Goal: Transaction & Acquisition: Purchase product/service

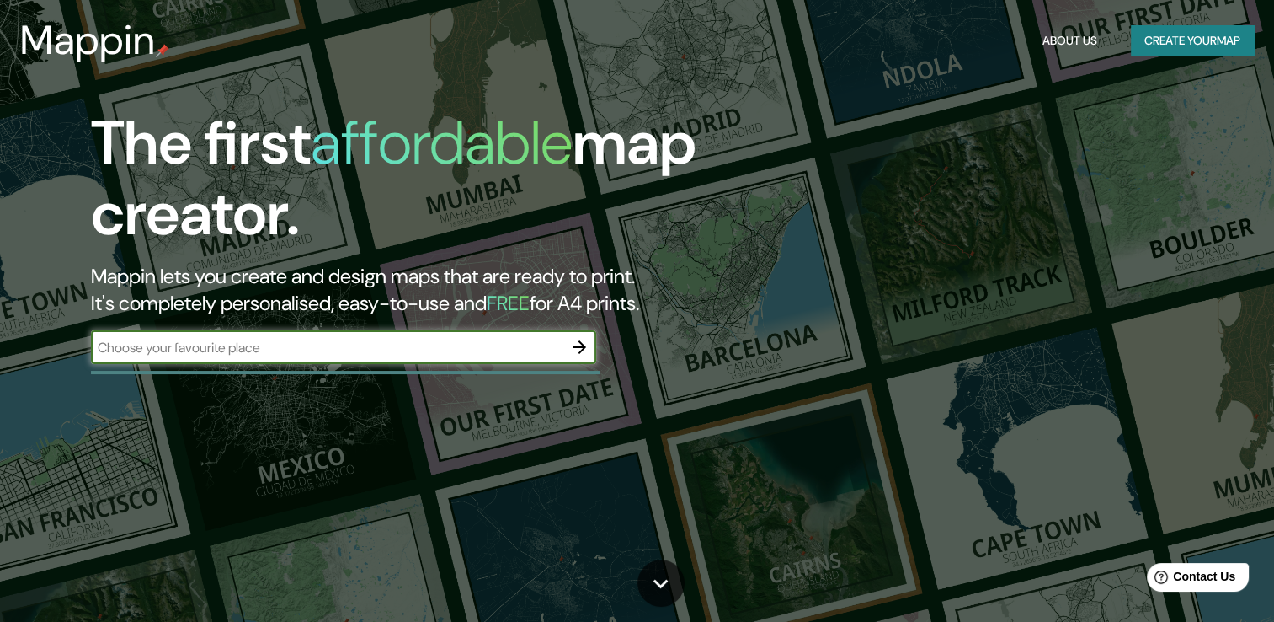
click at [293, 345] on input "text" at bounding box center [327, 347] width 472 height 19
type input "[PERSON_NAME]"
click at [583, 339] on icon "button" at bounding box center [579, 347] width 20 height 20
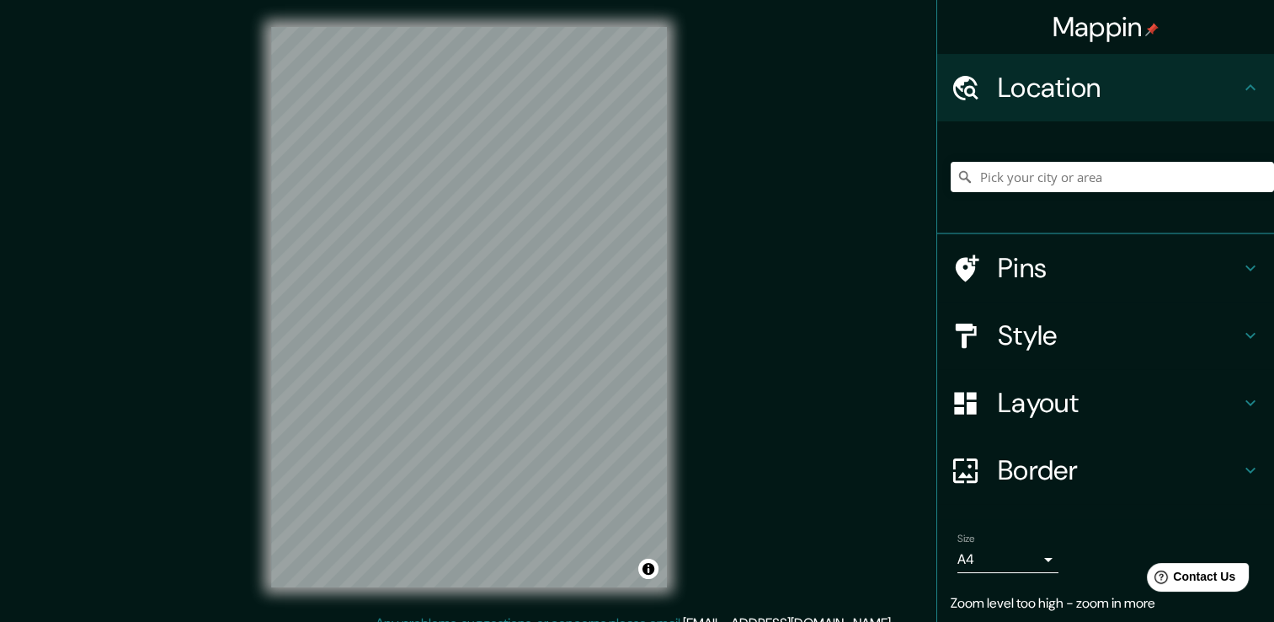
click at [1241, 264] on icon at bounding box center [1251, 268] width 20 height 20
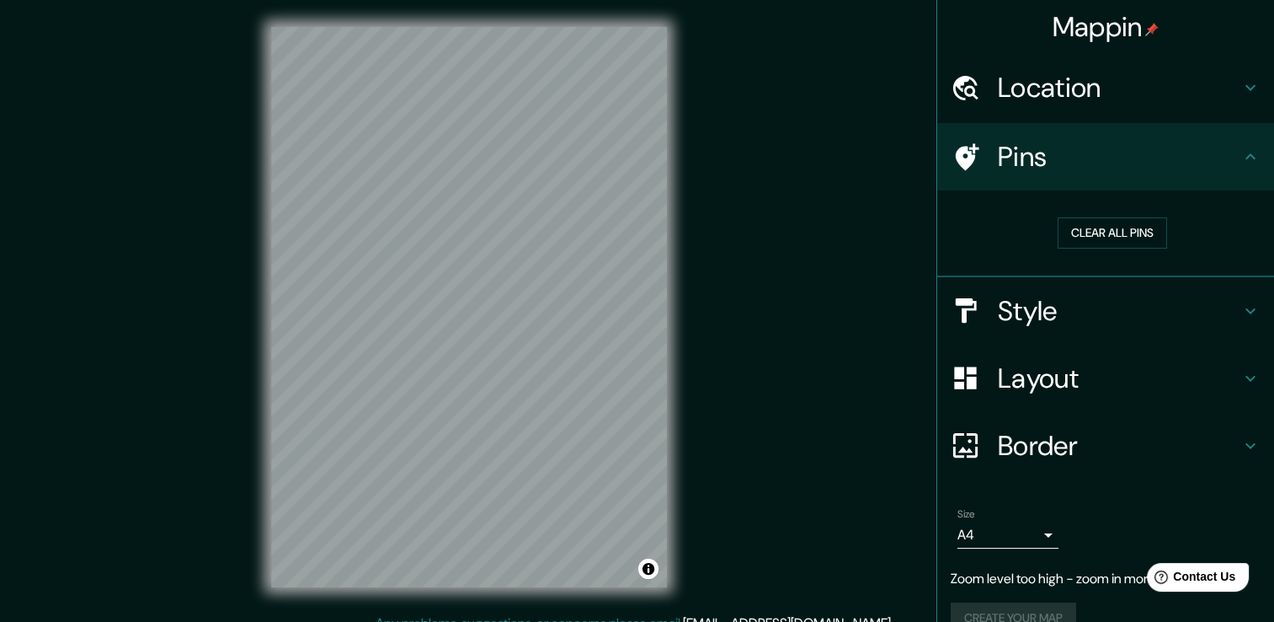
click at [1098, 78] on h4 "Location" at bounding box center [1119, 88] width 243 height 34
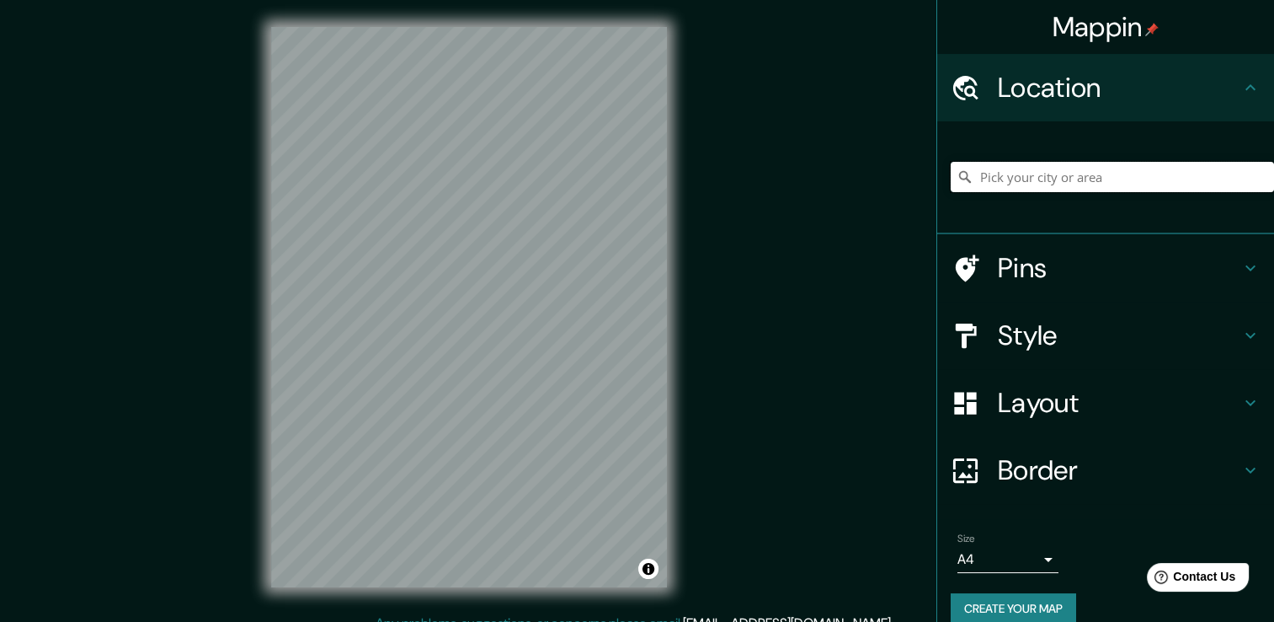
click at [1050, 187] on input "Pick your city or area" at bounding box center [1112, 177] width 323 height 30
type input "[GEOGRAPHIC_DATA][PERSON_NAME], [GEOGRAPHIC_DATA][PERSON_NAME], [GEOGRAPHIC_DAT…"
click at [1038, 558] on body "Mappin Location [GEOGRAPHIC_DATA][PERSON_NAME], [GEOGRAPHIC_DATA][PERSON_NAME],…" at bounding box center [637, 311] width 1274 height 622
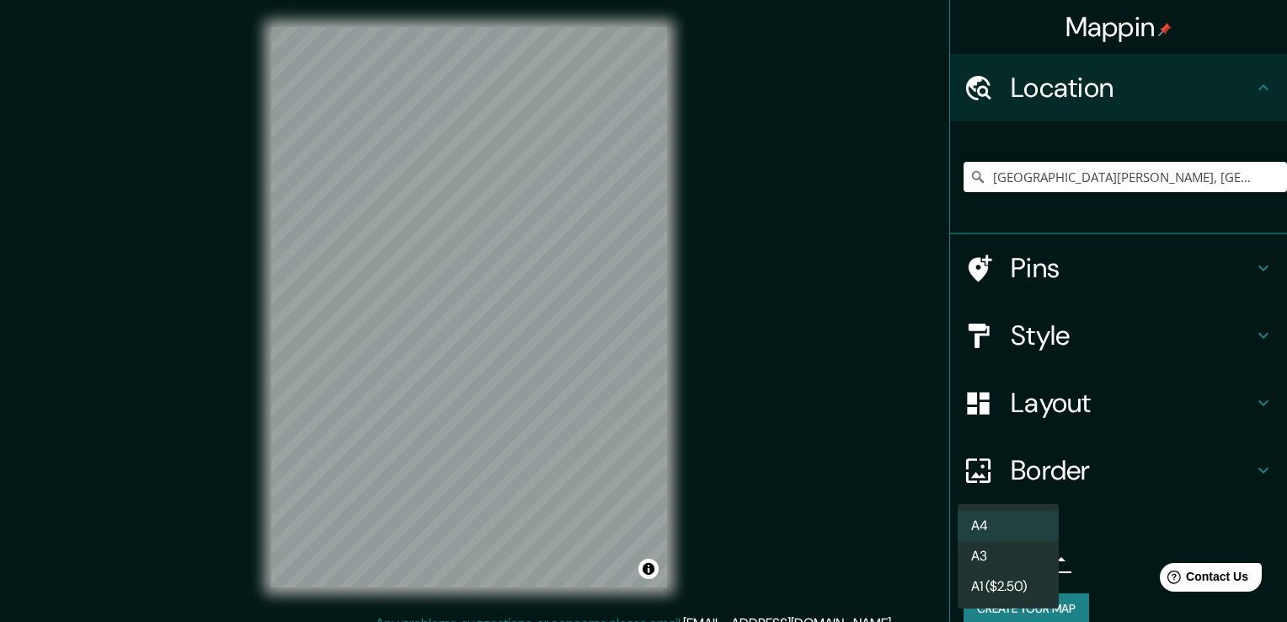
click at [1012, 530] on li "A4" at bounding box center [1008, 525] width 101 height 30
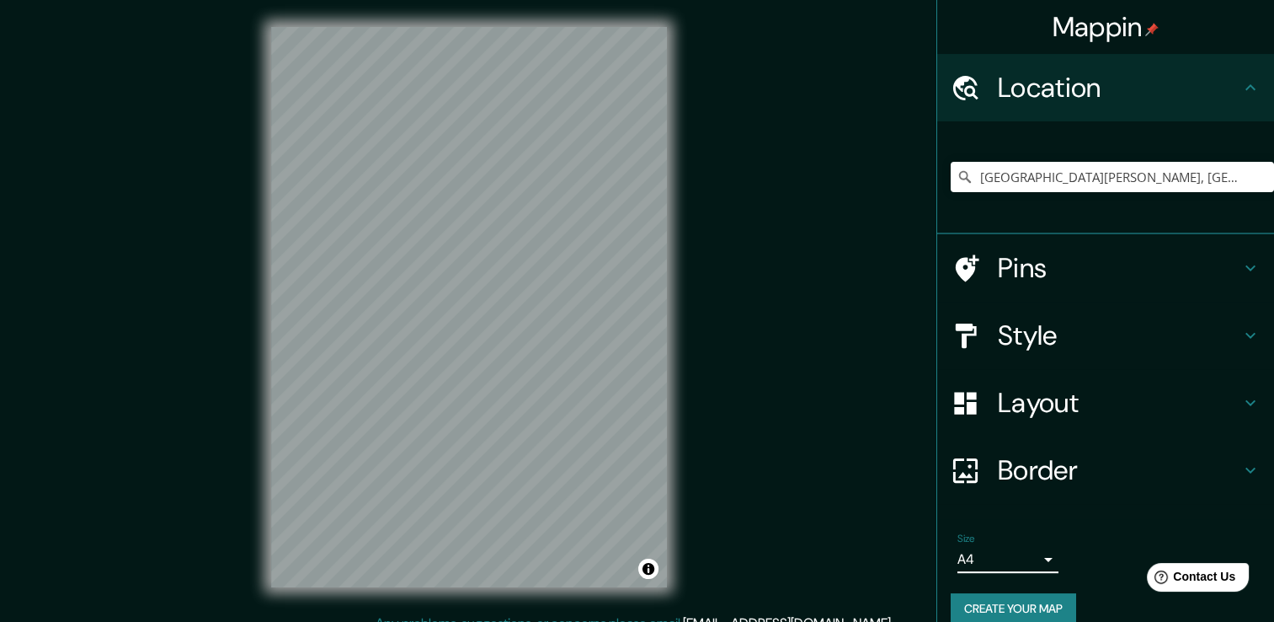
click at [1015, 251] on h4 "Pins" at bounding box center [1119, 268] width 243 height 34
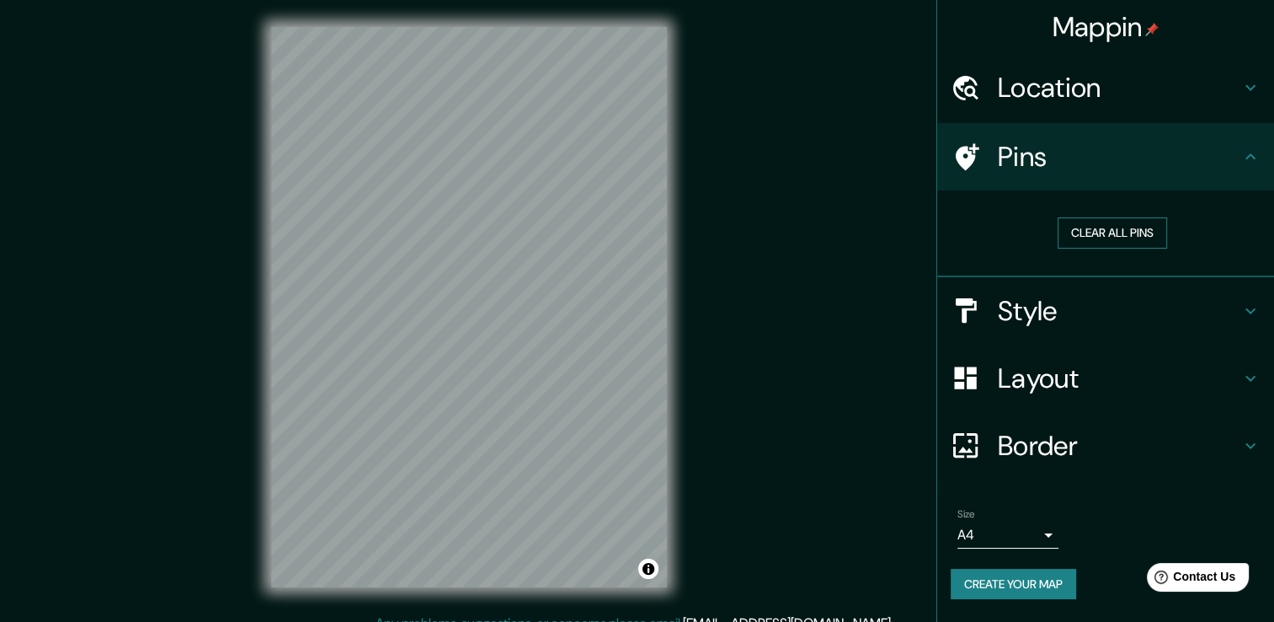
click at [1111, 232] on button "Clear all pins" at bounding box center [1112, 232] width 109 height 31
click at [1104, 224] on button "Clear all pins" at bounding box center [1112, 232] width 109 height 31
click at [1021, 318] on h4 "Style" at bounding box center [1119, 311] width 243 height 34
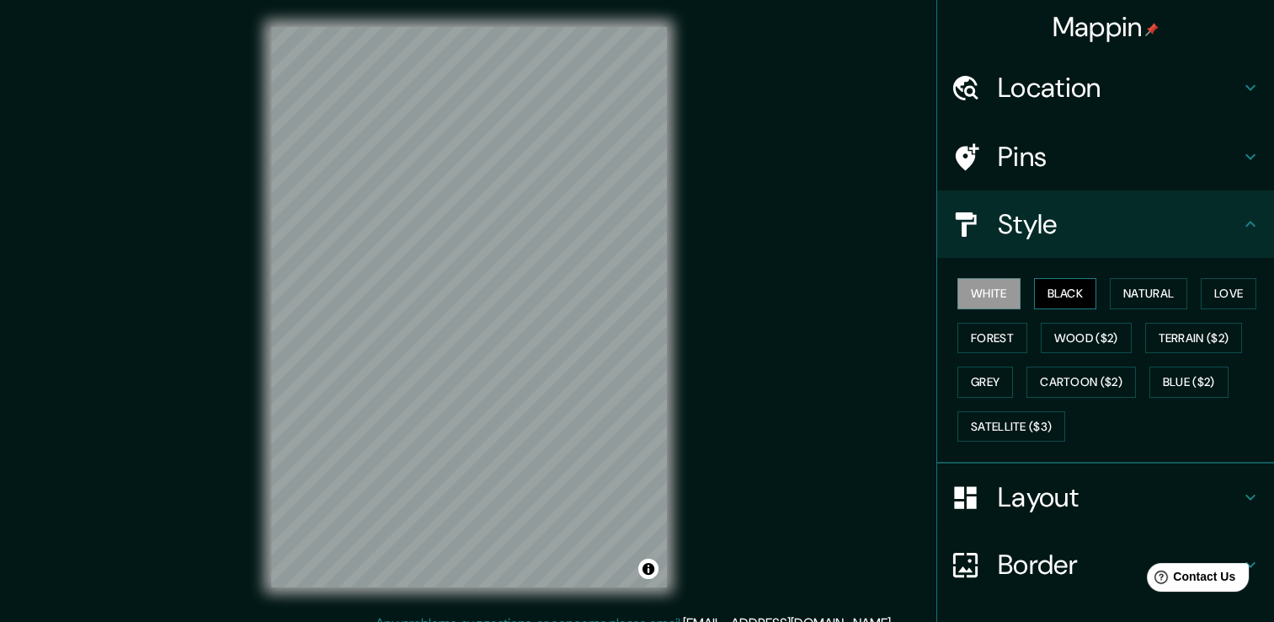
click at [1068, 296] on button "Black" at bounding box center [1065, 293] width 63 height 31
click at [1129, 291] on button "Natural" at bounding box center [1148, 293] width 77 height 31
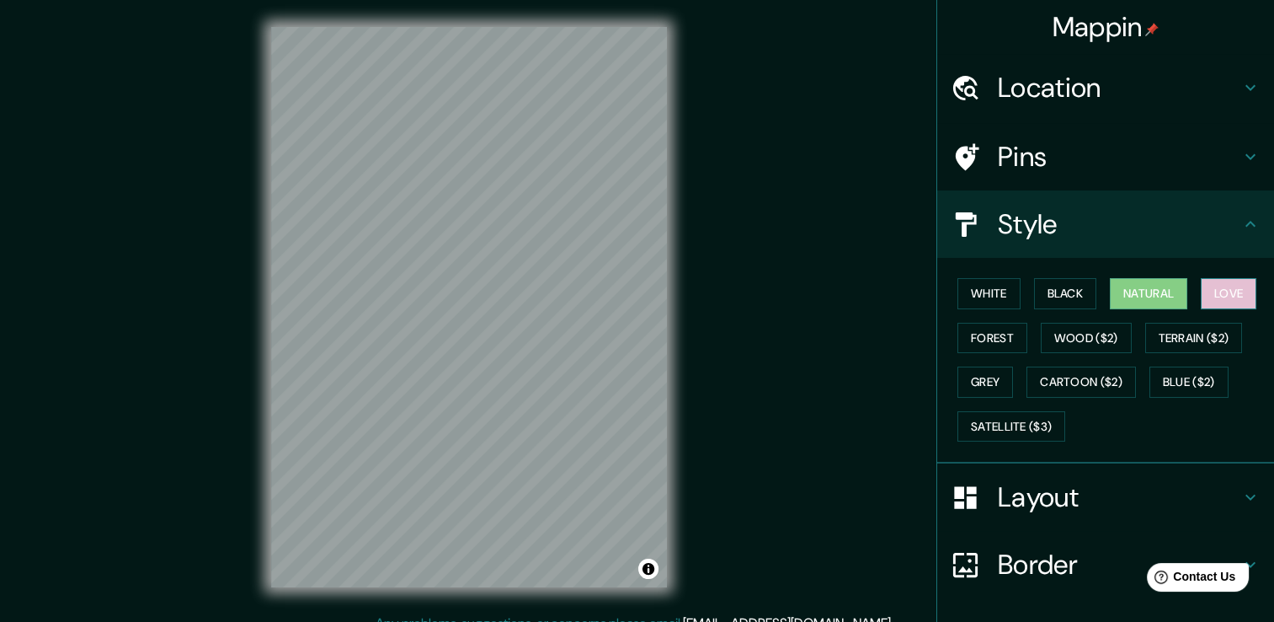
click at [1207, 298] on button "Love" at bounding box center [1229, 293] width 56 height 31
click at [988, 343] on button "Forest" at bounding box center [993, 338] width 70 height 31
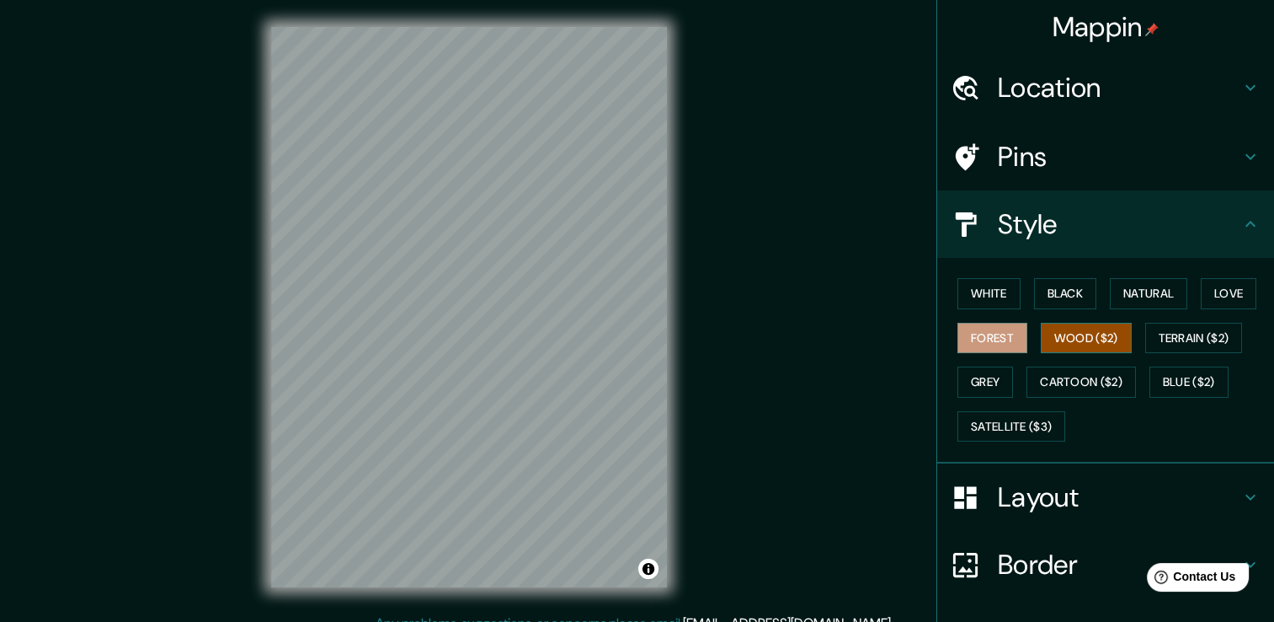
click at [1087, 343] on button "Wood ($2)" at bounding box center [1086, 338] width 91 height 31
click at [1162, 339] on button "Terrain ($2)" at bounding box center [1194, 338] width 98 height 31
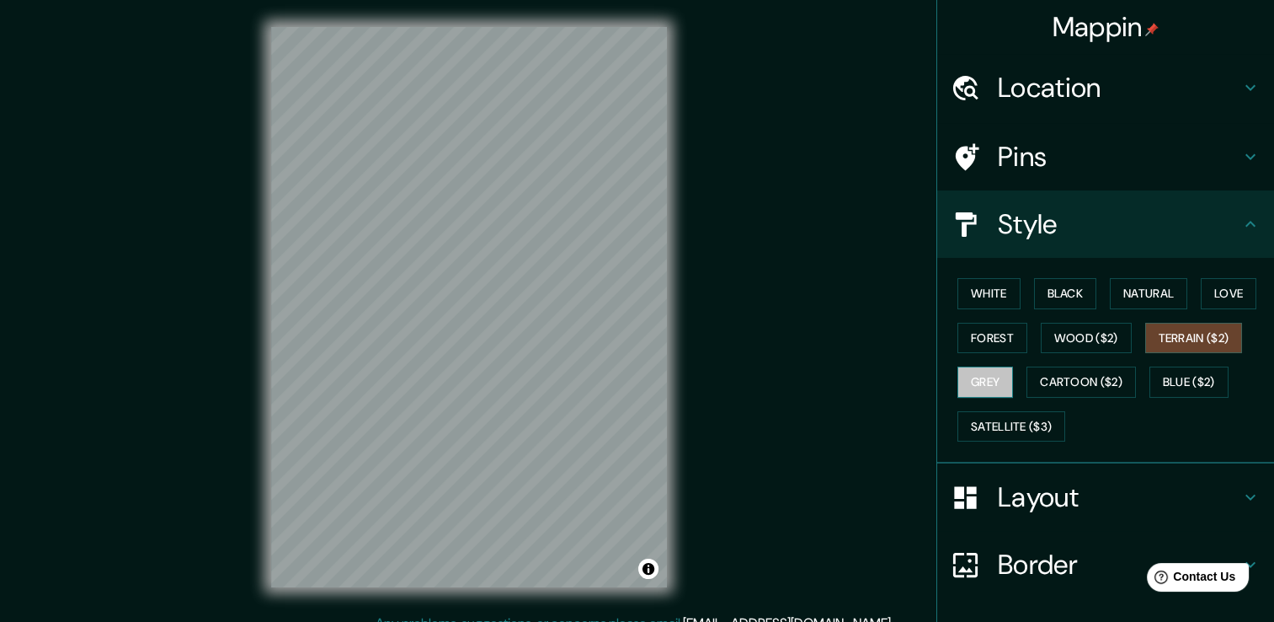
click at [985, 389] on button "Grey" at bounding box center [986, 381] width 56 height 31
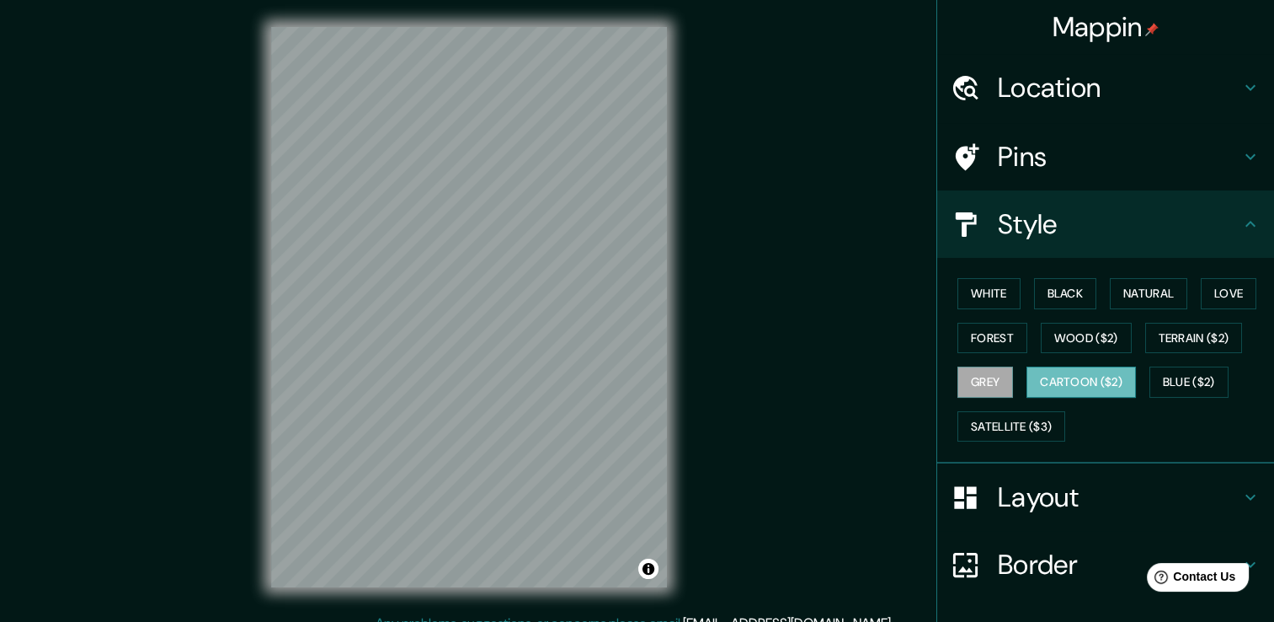
click at [1070, 387] on button "Cartoon ($2)" at bounding box center [1081, 381] width 109 height 31
click at [1170, 378] on button "Blue ($2)" at bounding box center [1189, 381] width 79 height 31
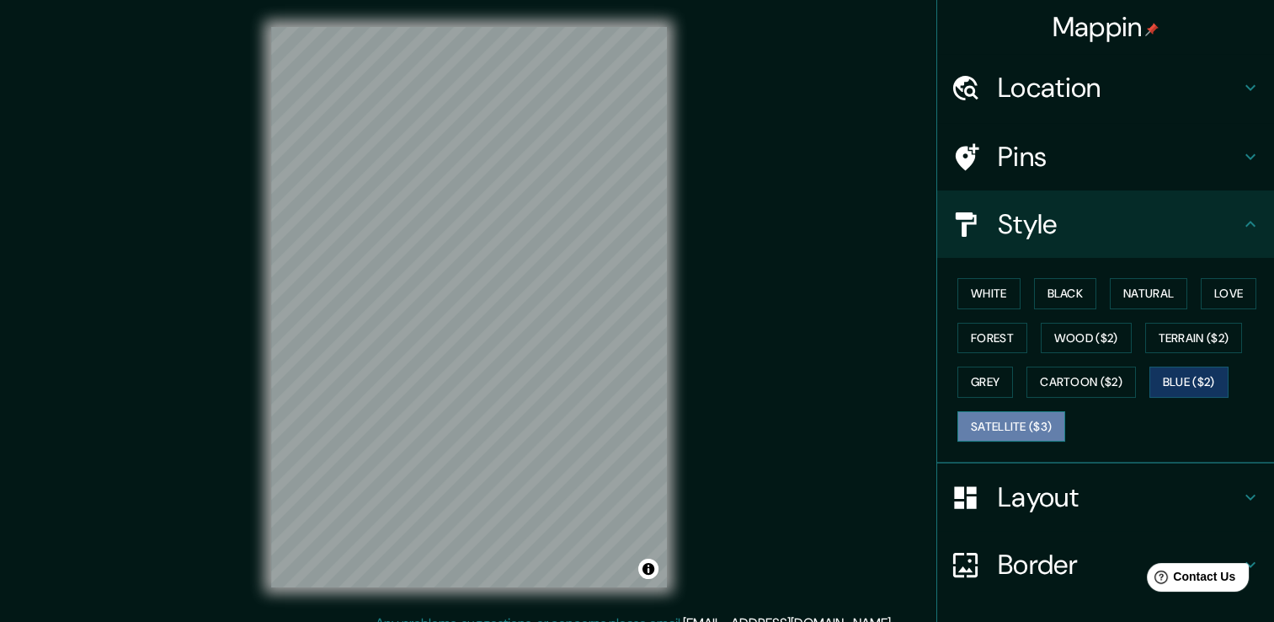
click at [986, 424] on button "Satellite ($3)" at bounding box center [1012, 426] width 108 height 31
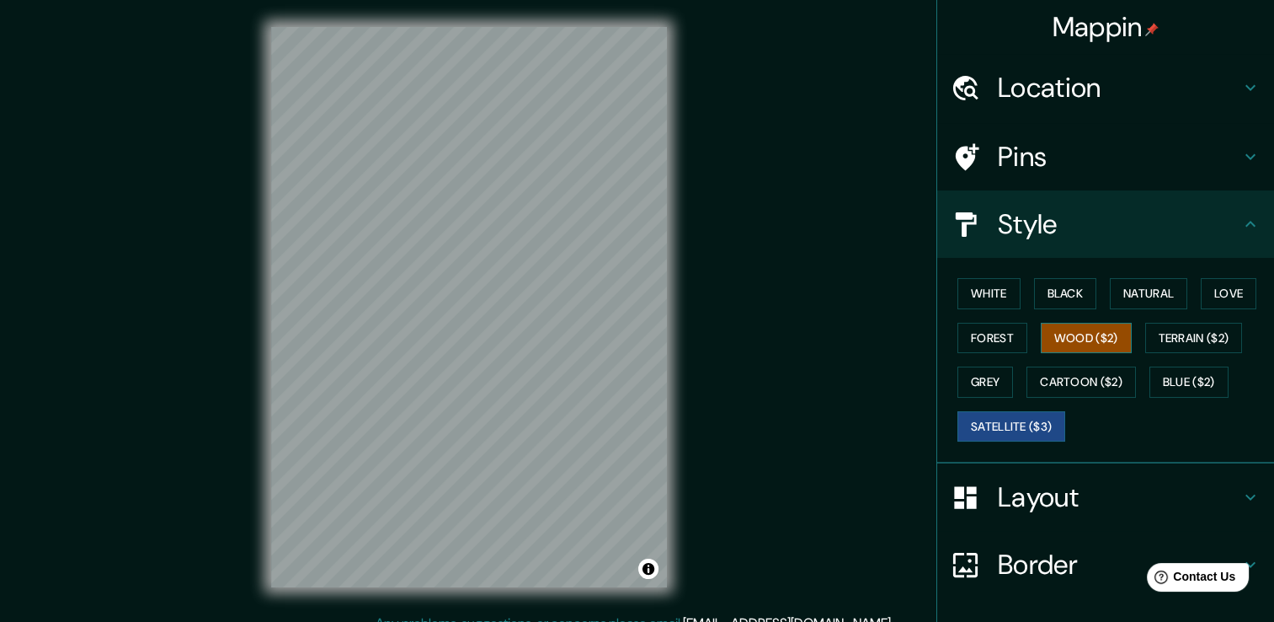
click at [1043, 339] on button "Wood ($2)" at bounding box center [1086, 338] width 91 height 31
click at [990, 300] on button "White" at bounding box center [989, 293] width 63 height 31
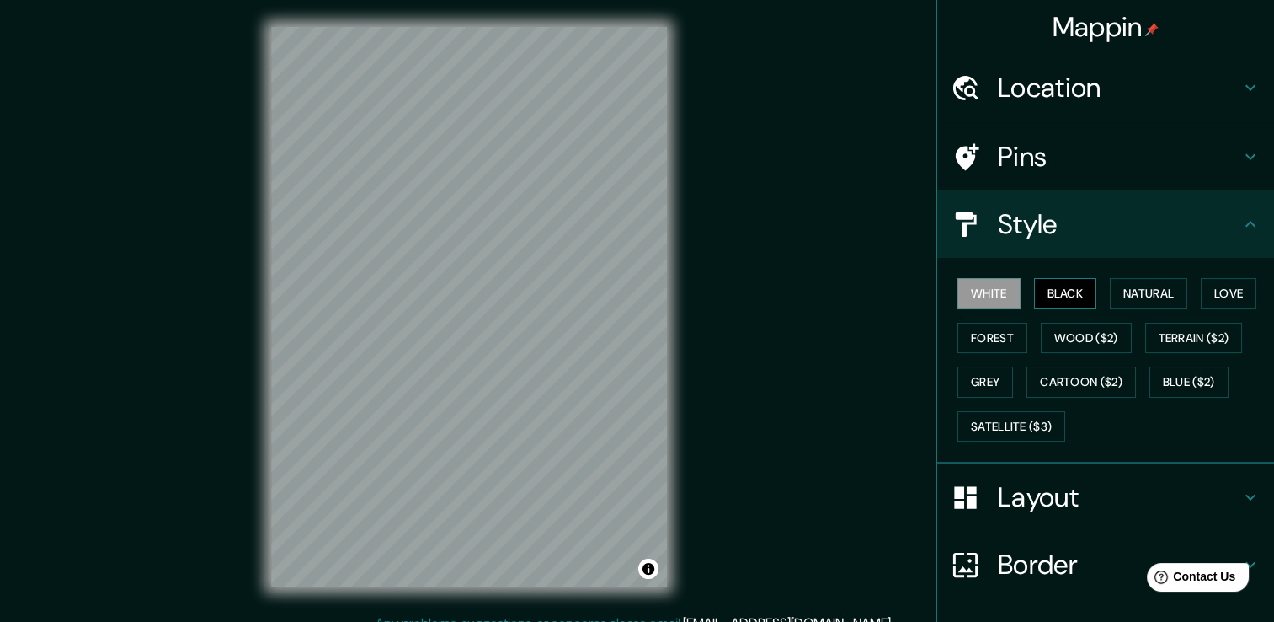
click at [1070, 290] on button "Black" at bounding box center [1065, 293] width 63 height 31
click at [996, 297] on button "White" at bounding box center [989, 293] width 63 height 31
click at [1154, 305] on button "Natural" at bounding box center [1148, 293] width 77 height 31
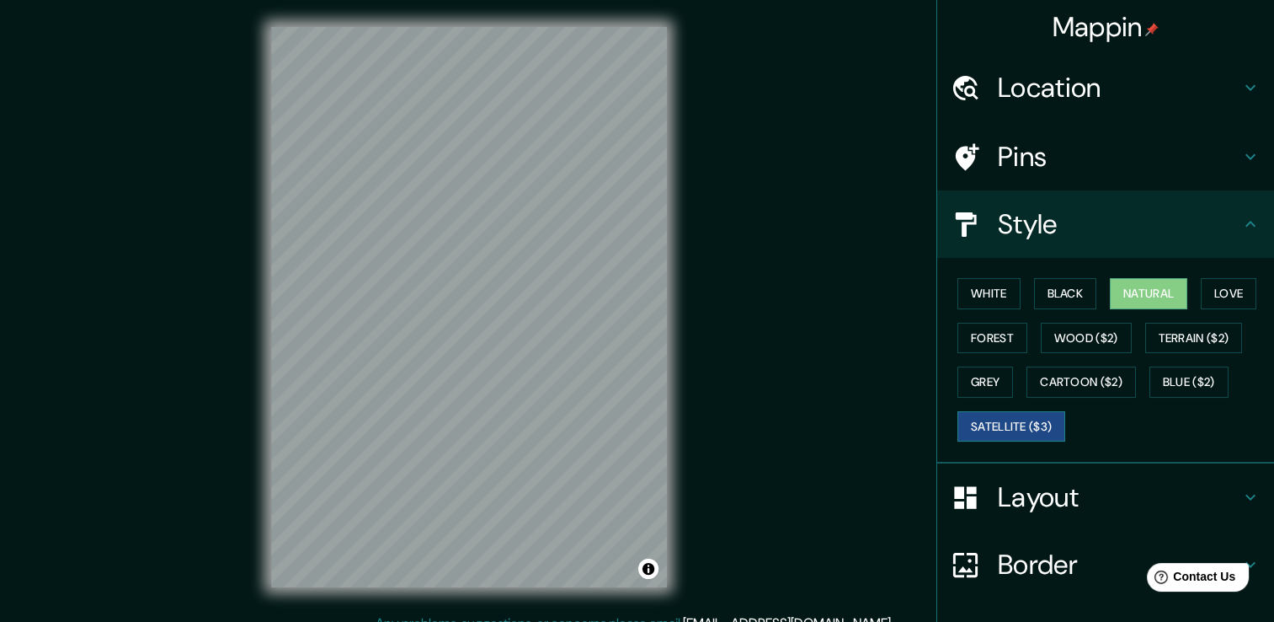
click at [993, 427] on button "Satellite ($3)" at bounding box center [1012, 426] width 108 height 31
click at [1179, 384] on button "Blue ($2)" at bounding box center [1189, 381] width 79 height 31
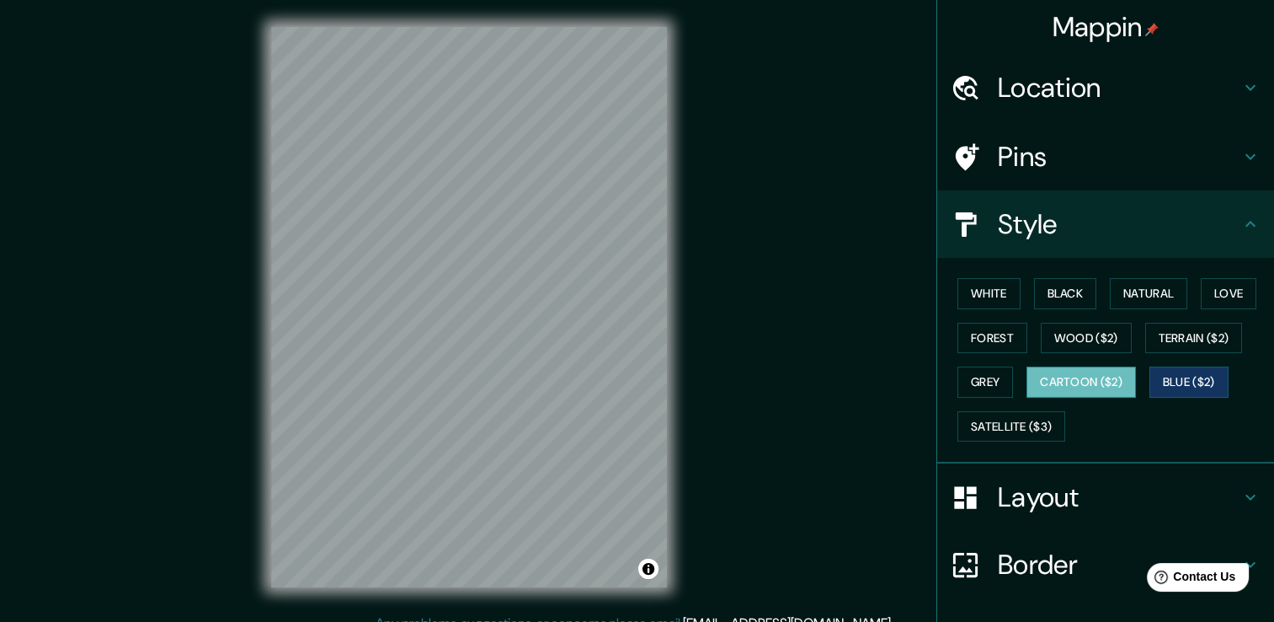
click at [1102, 376] on button "Cartoon ($2)" at bounding box center [1081, 381] width 109 height 31
click at [979, 384] on button "Grey" at bounding box center [986, 381] width 56 height 31
click at [1064, 379] on button "Cartoon ($2)" at bounding box center [1081, 381] width 109 height 31
click at [1176, 375] on button "Blue ($2)" at bounding box center [1189, 381] width 79 height 31
click at [974, 374] on button "Grey" at bounding box center [986, 381] width 56 height 31
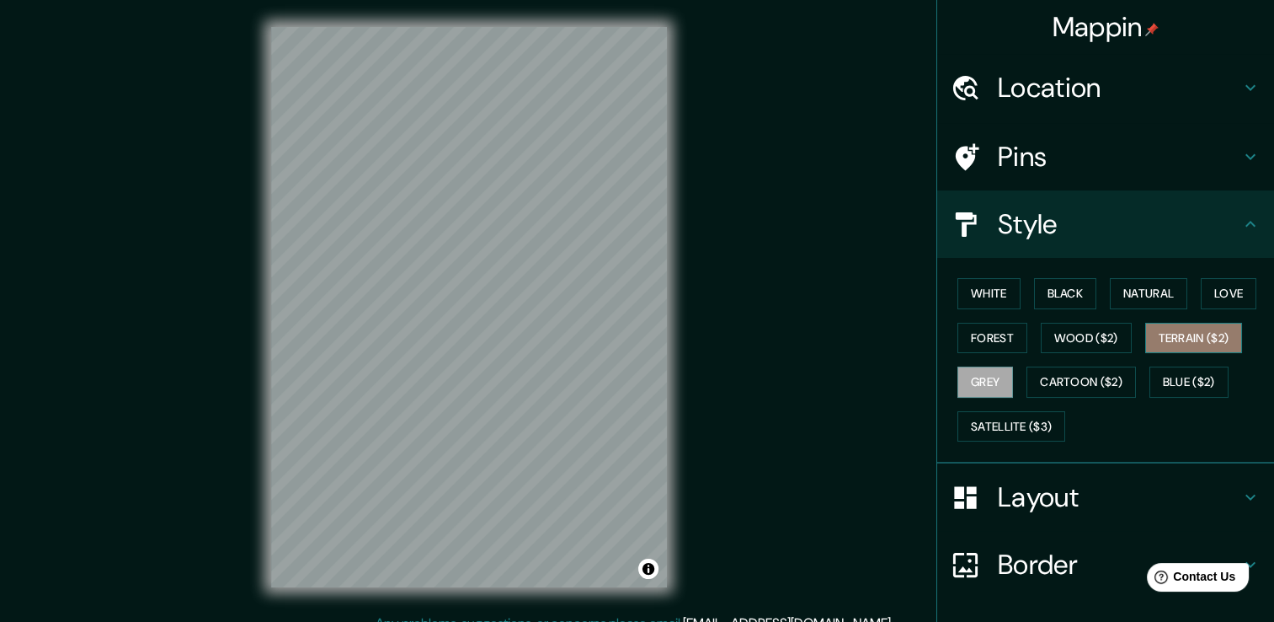
drag, startPoint x: 1179, startPoint y: 334, endPoint x: 1166, endPoint y: 328, distance: 13.9
click at [1179, 335] on button "Terrain ($2)" at bounding box center [1194, 338] width 98 height 31
click at [958, 334] on button "Forest" at bounding box center [993, 338] width 70 height 31
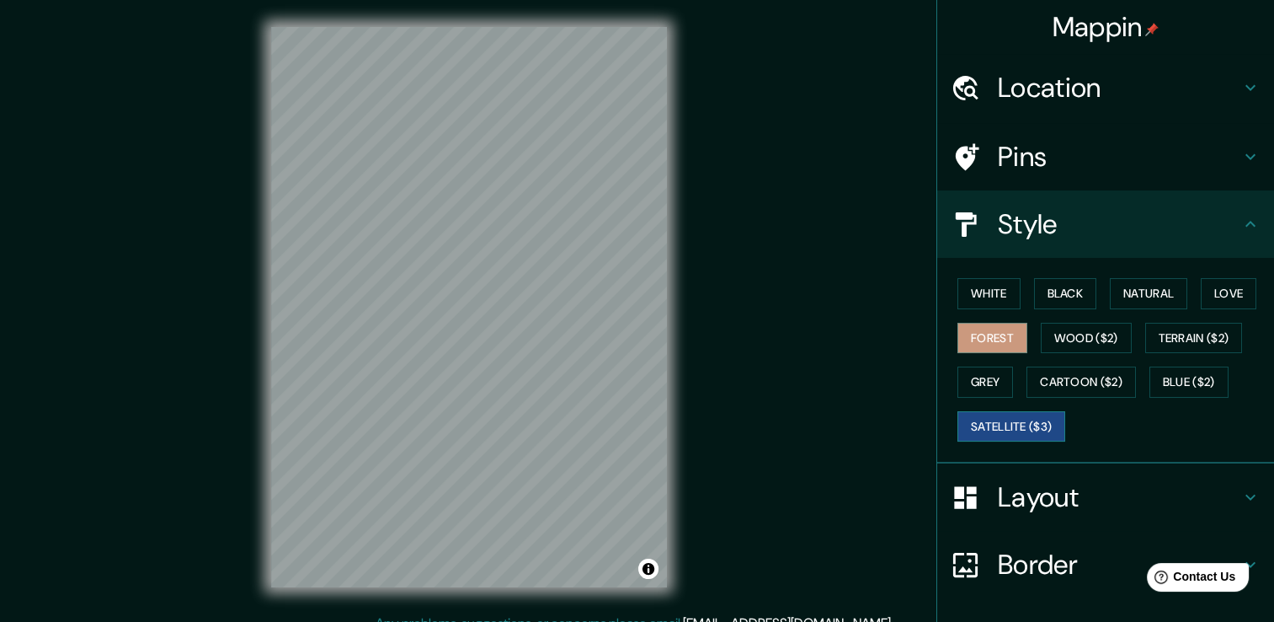
click at [1017, 414] on button "Satellite ($3)" at bounding box center [1012, 426] width 108 height 31
click at [1112, 506] on h4 "Layout" at bounding box center [1119, 497] width 243 height 34
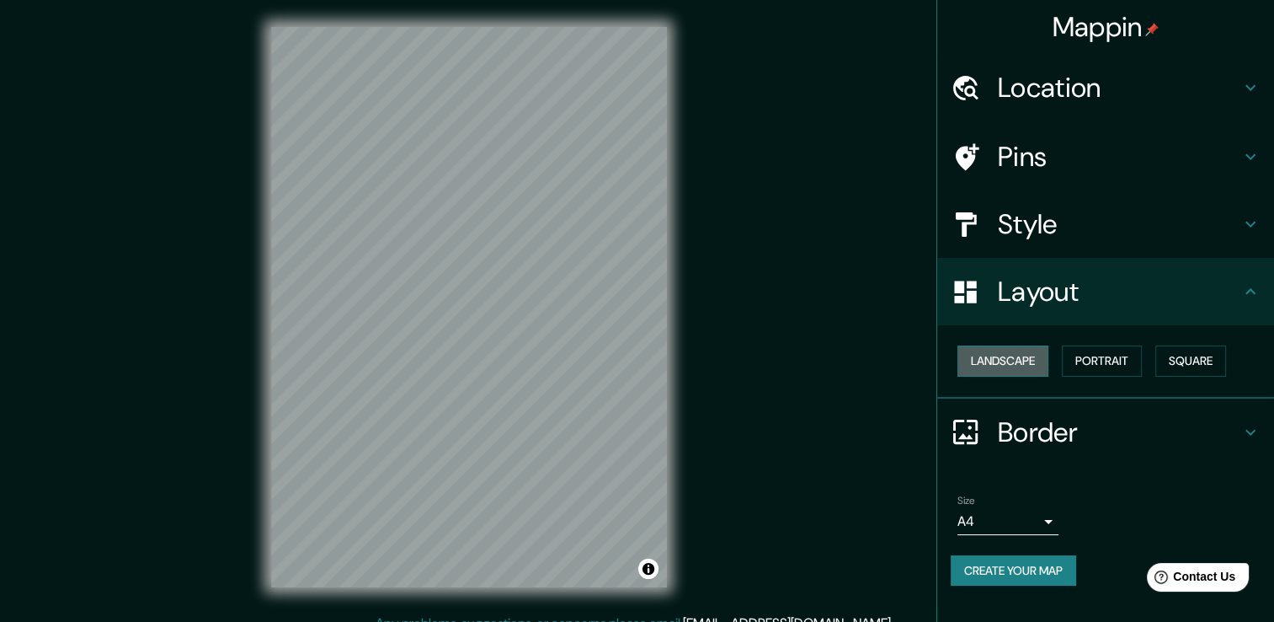
click at [1017, 364] on button "Landscape" at bounding box center [1003, 360] width 91 height 31
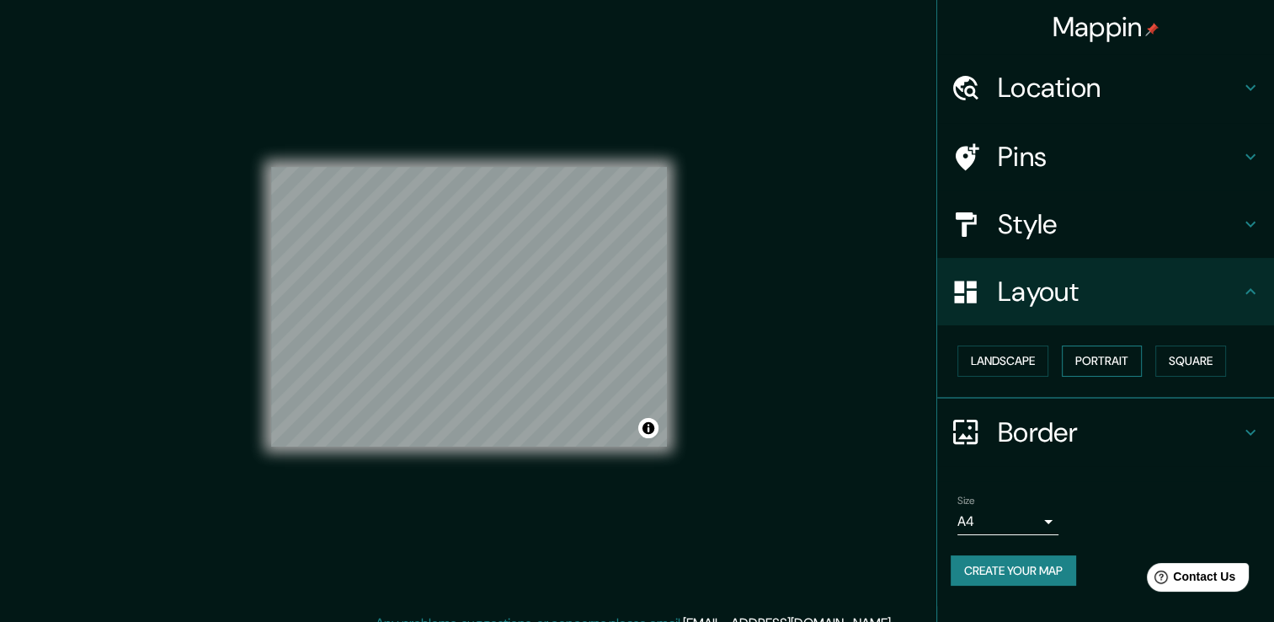
click at [1089, 362] on button "Portrait" at bounding box center [1102, 360] width 80 height 31
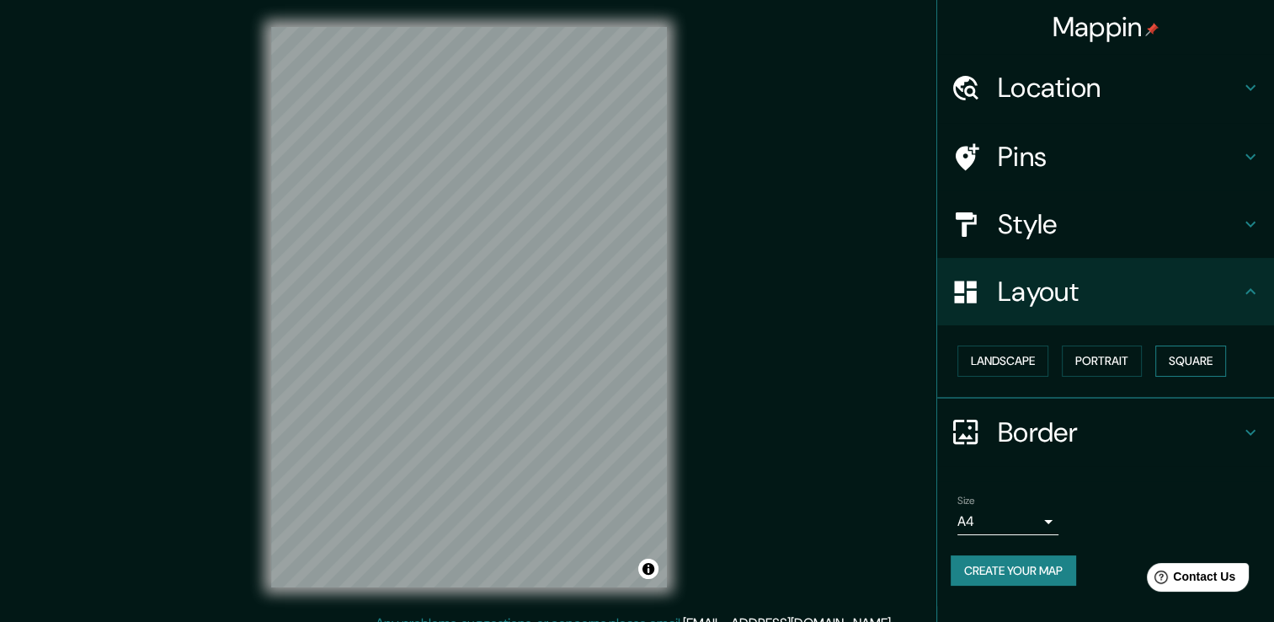
click at [1177, 366] on button "Square" at bounding box center [1191, 360] width 71 height 31
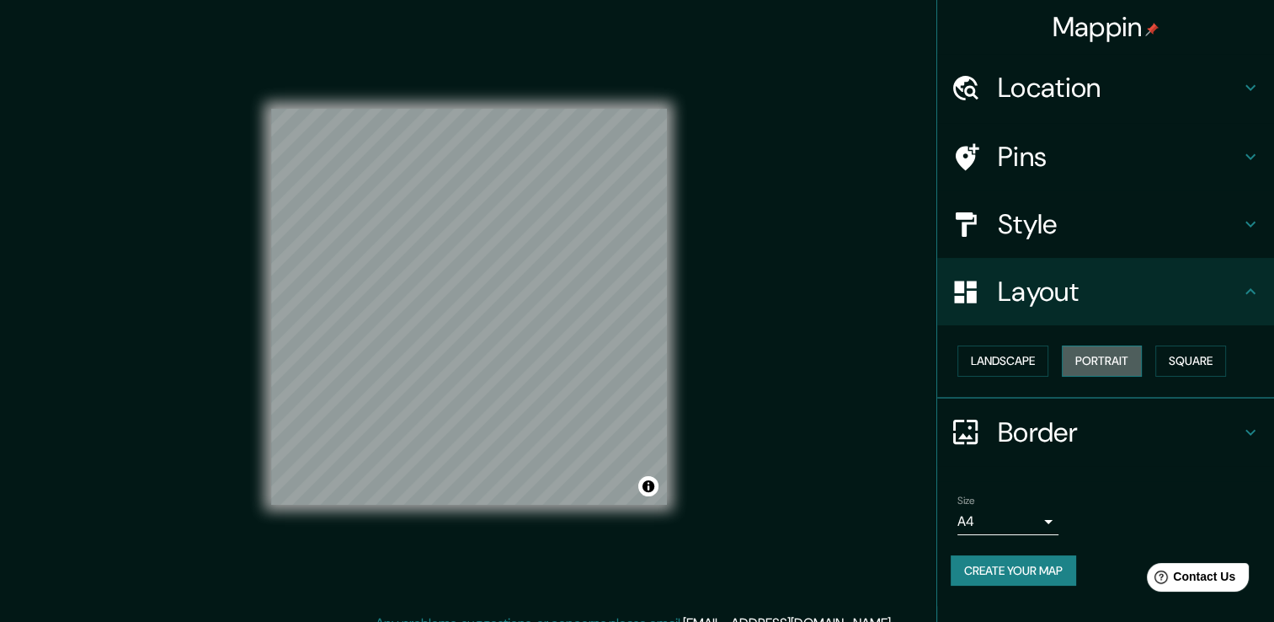
click at [1091, 359] on button "Portrait" at bounding box center [1102, 360] width 80 height 31
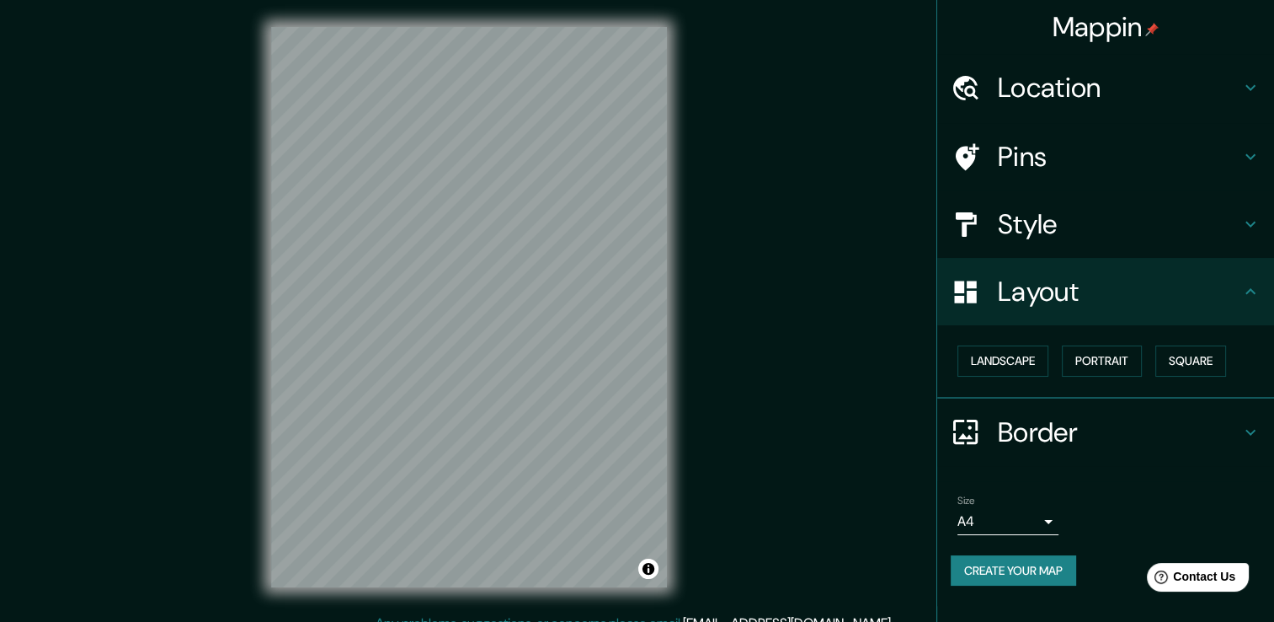
click at [1150, 437] on h4 "Border" at bounding box center [1119, 432] width 243 height 34
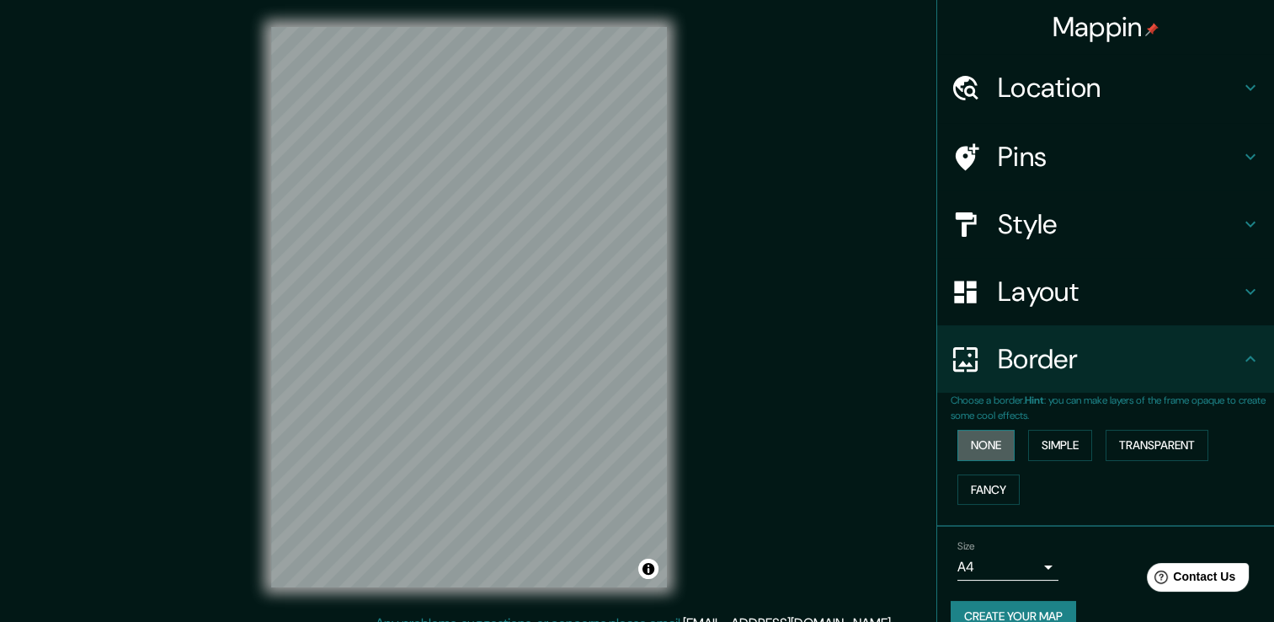
click at [979, 446] on button "None" at bounding box center [986, 445] width 57 height 31
click at [1072, 446] on button "Simple" at bounding box center [1060, 445] width 64 height 31
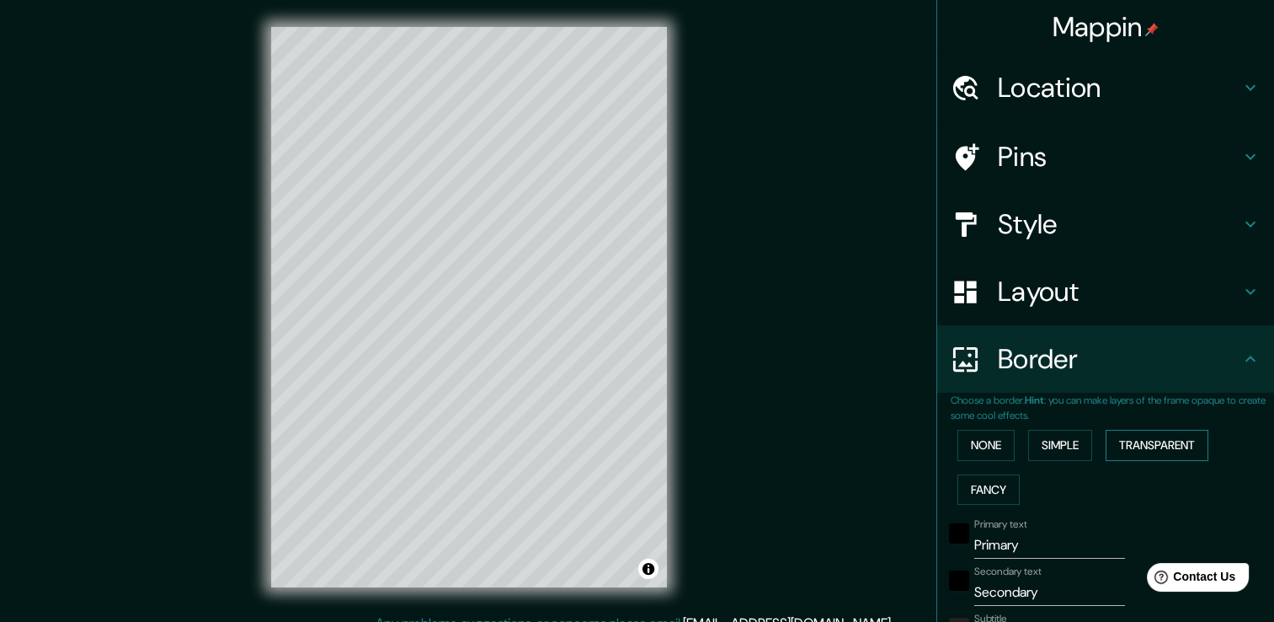
click at [1168, 436] on button "Transparent" at bounding box center [1157, 445] width 103 height 31
click at [1001, 480] on button "Fancy" at bounding box center [989, 489] width 62 height 31
click at [984, 444] on button "None" at bounding box center [986, 445] width 57 height 31
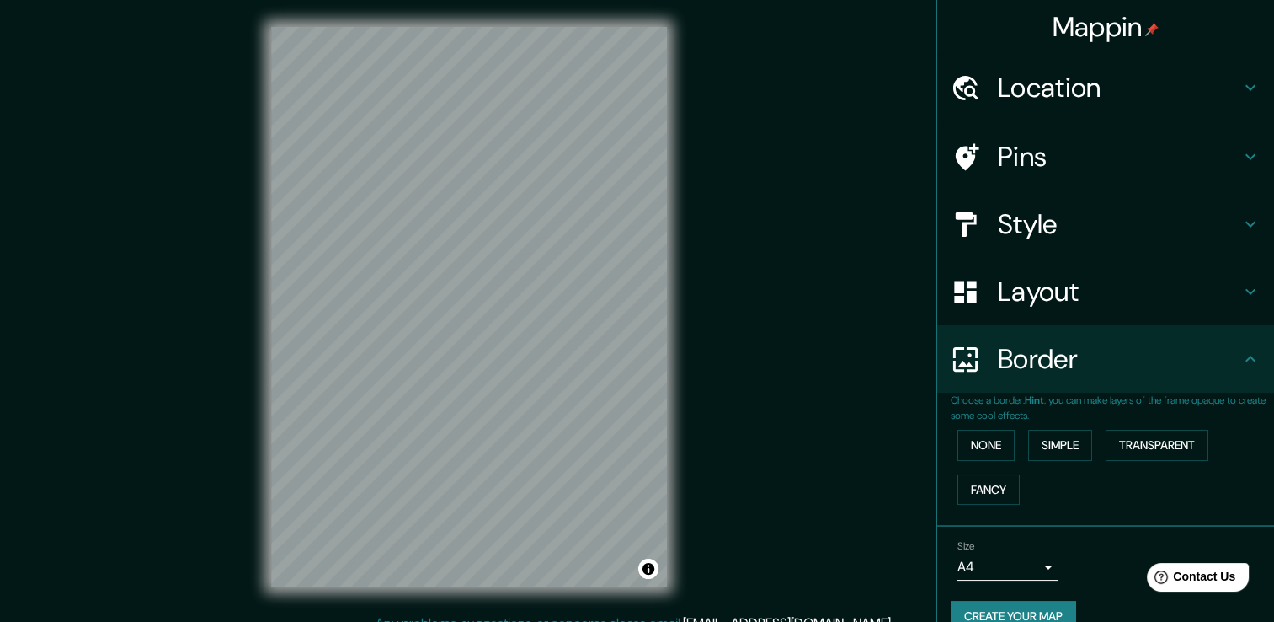
click at [1025, 83] on h4 "Location" at bounding box center [1119, 88] width 243 height 34
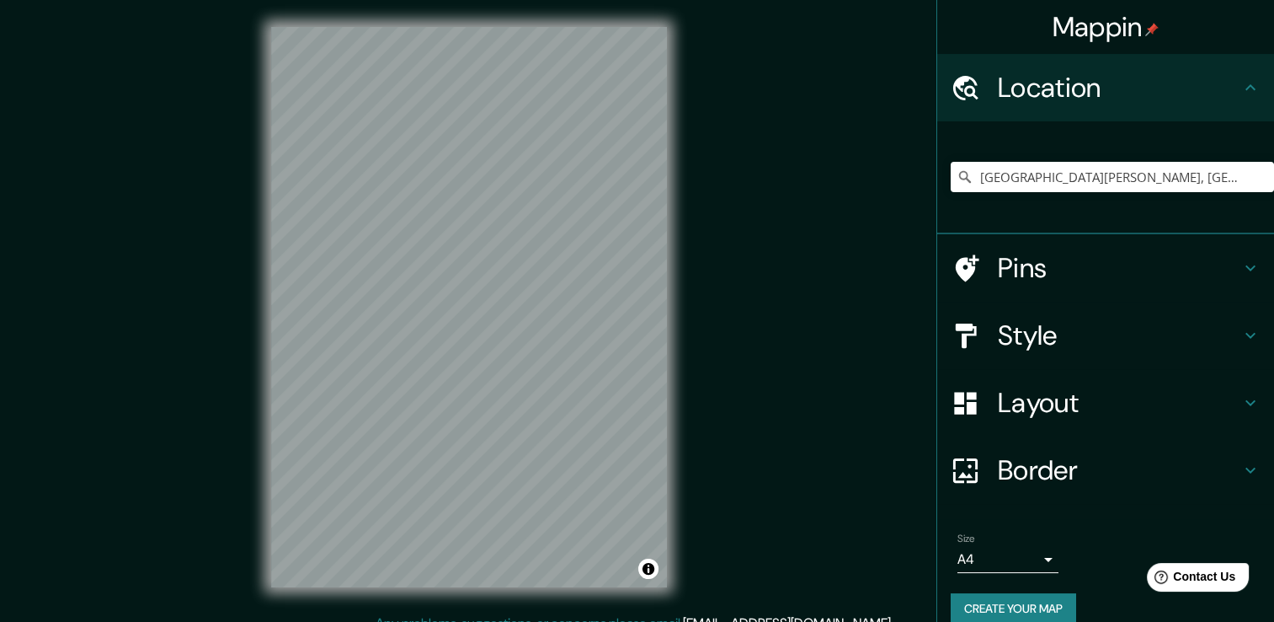
click at [1044, 276] on h4 "Pins" at bounding box center [1119, 268] width 243 height 34
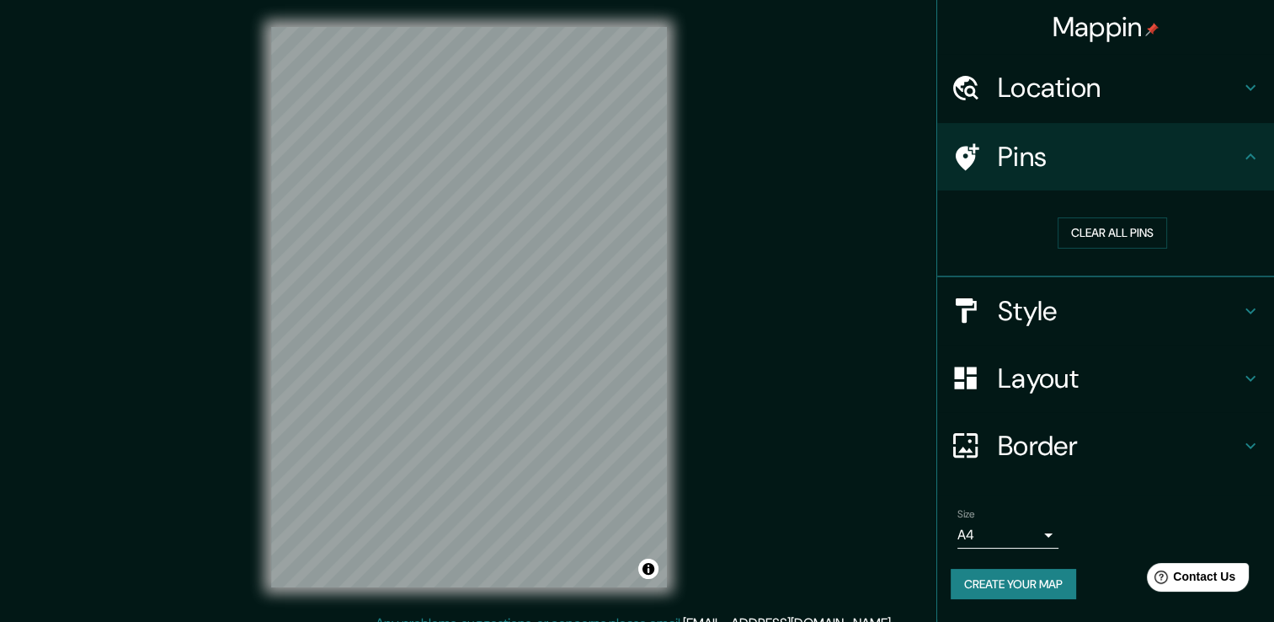
click at [1079, 315] on h4 "Style" at bounding box center [1119, 311] width 243 height 34
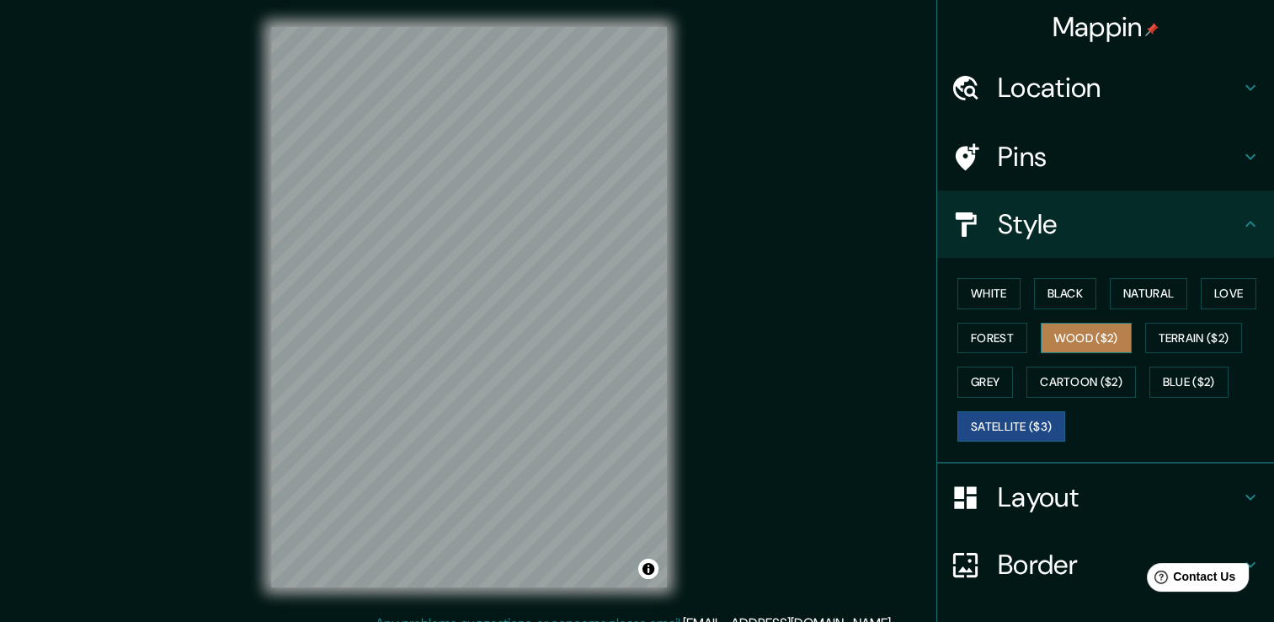
click at [1077, 343] on button "Wood ($2)" at bounding box center [1086, 338] width 91 height 31
click at [1055, 150] on h4 "Pins" at bounding box center [1119, 157] width 243 height 34
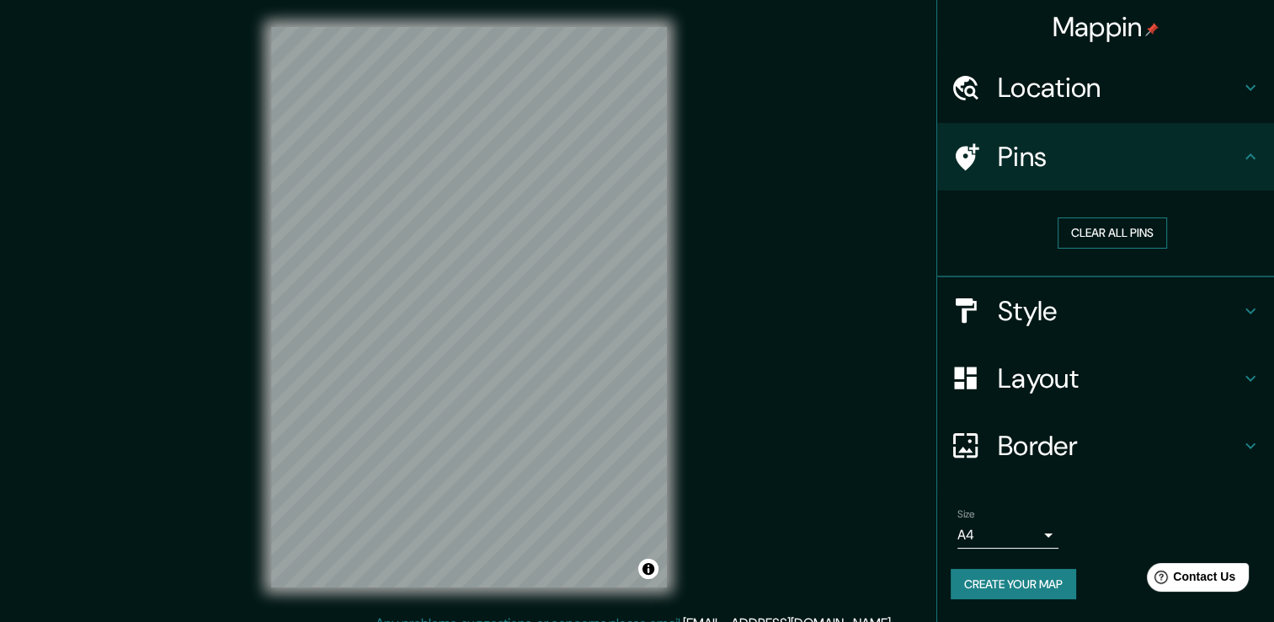
click at [1073, 234] on button "Clear all pins" at bounding box center [1112, 232] width 109 height 31
click at [1102, 235] on button "Clear all pins" at bounding box center [1112, 232] width 109 height 31
click at [1068, 305] on h4 "Style" at bounding box center [1119, 311] width 243 height 34
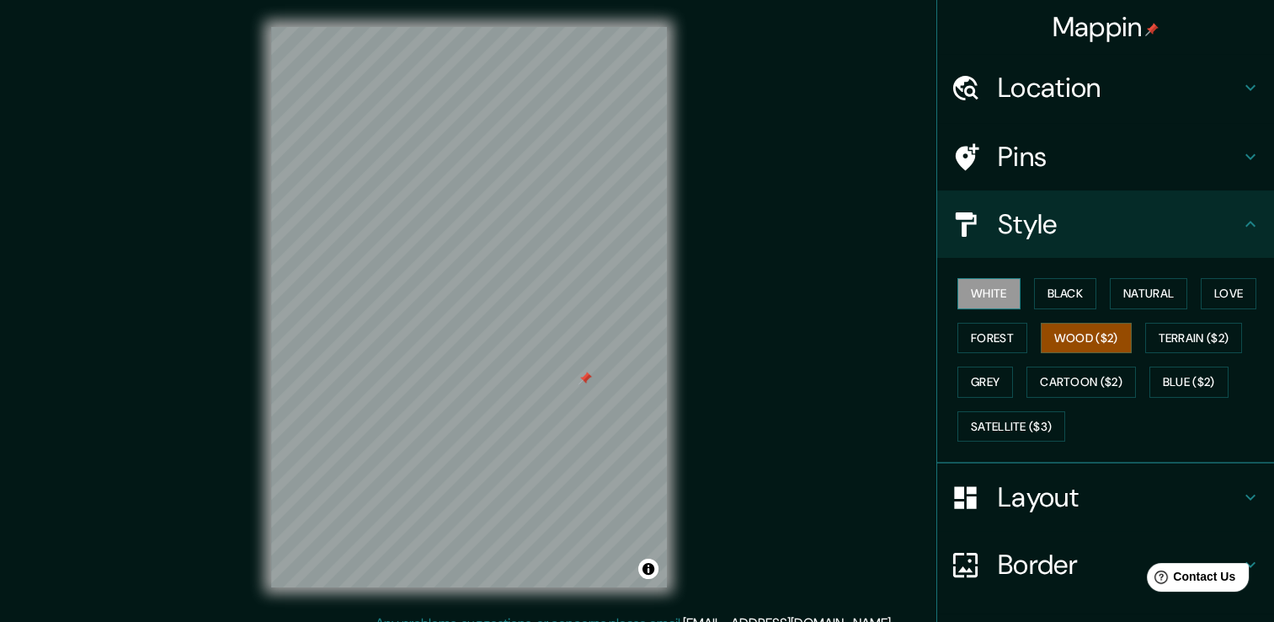
click at [997, 293] on button "White" at bounding box center [989, 293] width 63 height 31
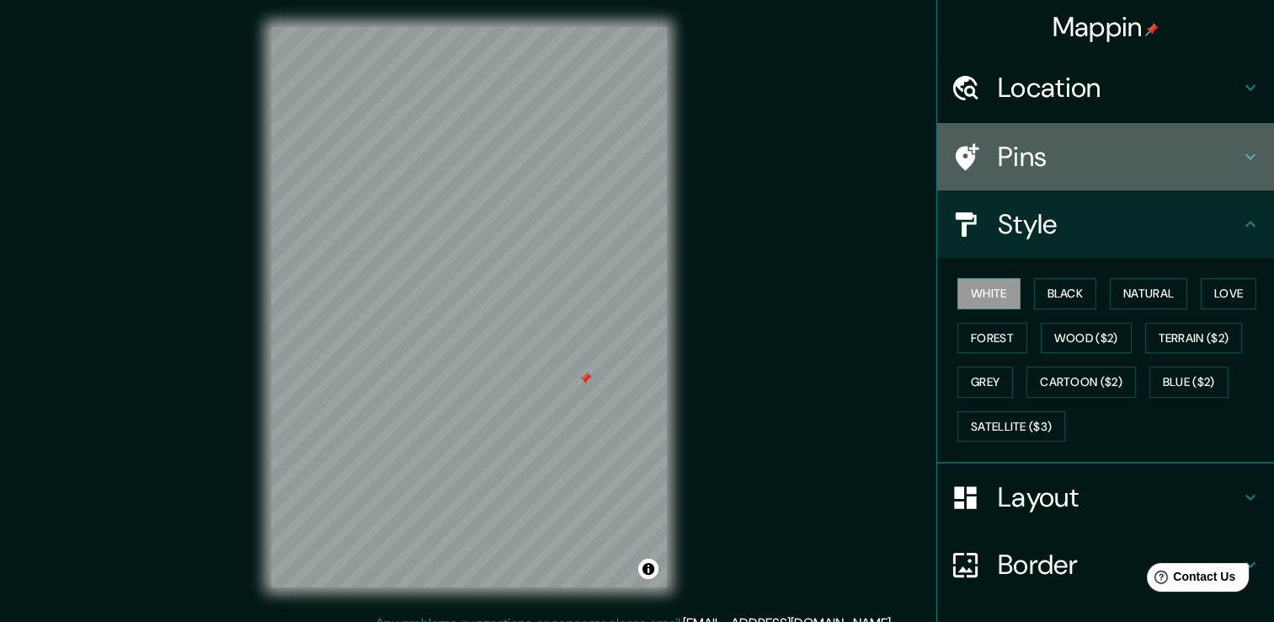
click at [1006, 146] on h4 "Pins" at bounding box center [1119, 157] width 243 height 34
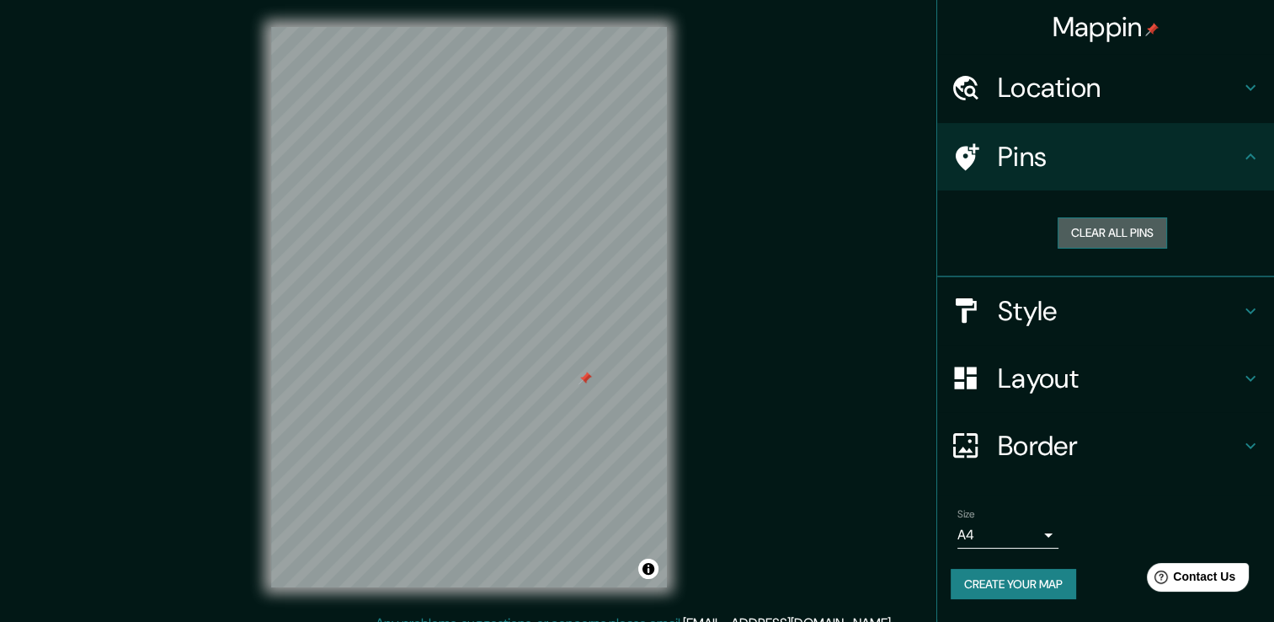
click at [1088, 224] on button "Clear all pins" at bounding box center [1112, 232] width 109 height 31
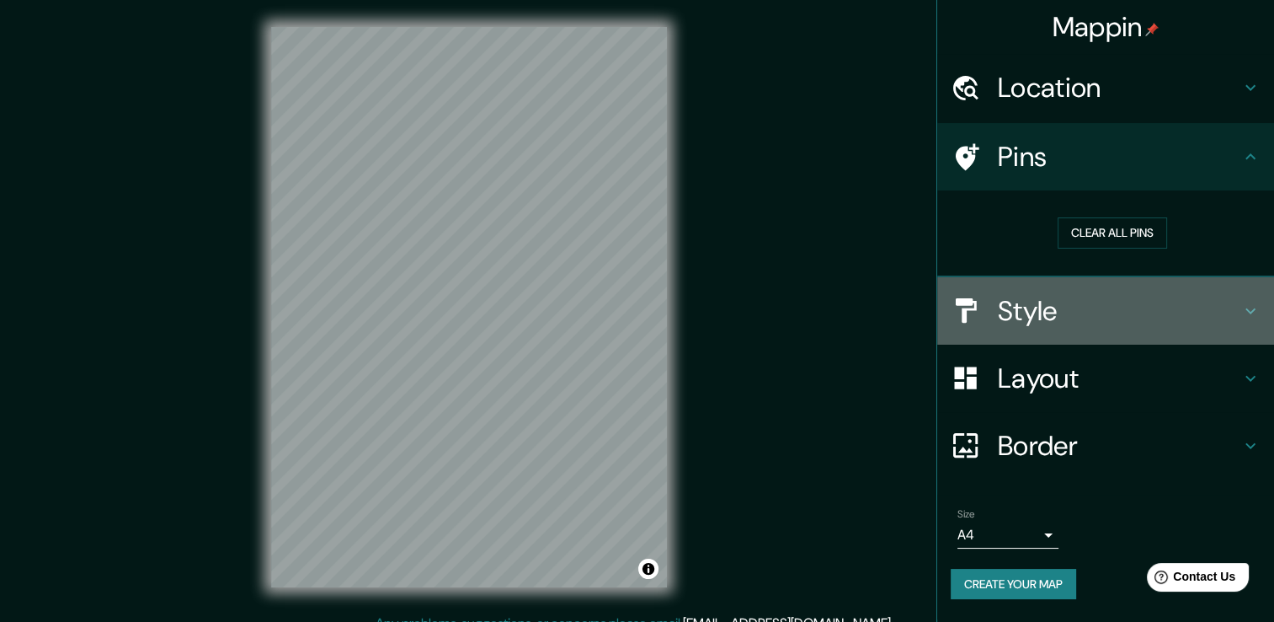
click at [1061, 312] on h4 "Style" at bounding box center [1119, 311] width 243 height 34
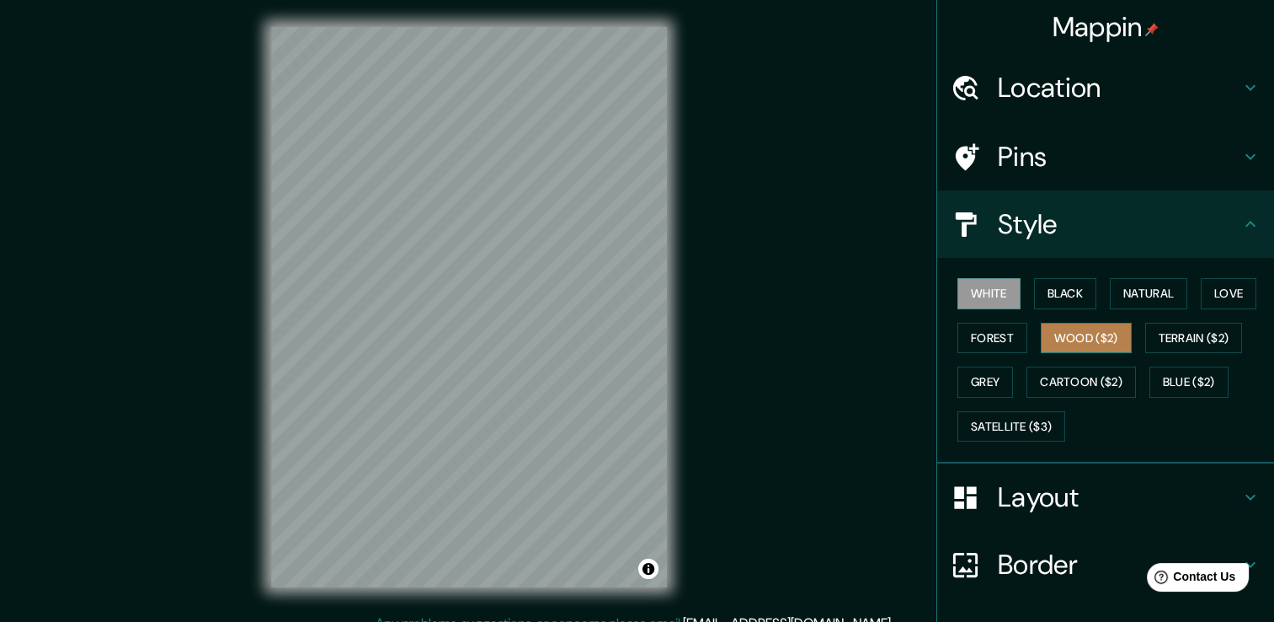
click at [1061, 337] on button "Wood ($2)" at bounding box center [1086, 338] width 91 height 31
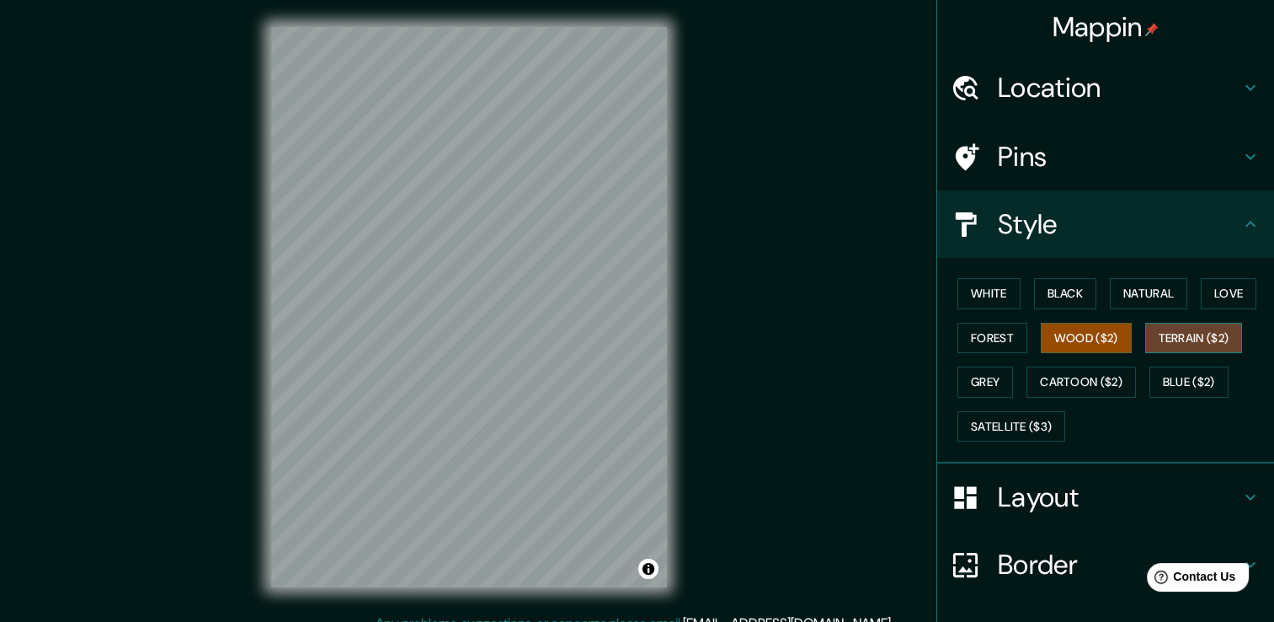
click at [1196, 334] on button "Terrain ($2)" at bounding box center [1194, 338] width 98 height 31
click at [979, 283] on button "White" at bounding box center [989, 293] width 63 height 31
click at [1058, 341] on button "Wood ($2)" at bounding box center [1086, 338] width 91 height 31
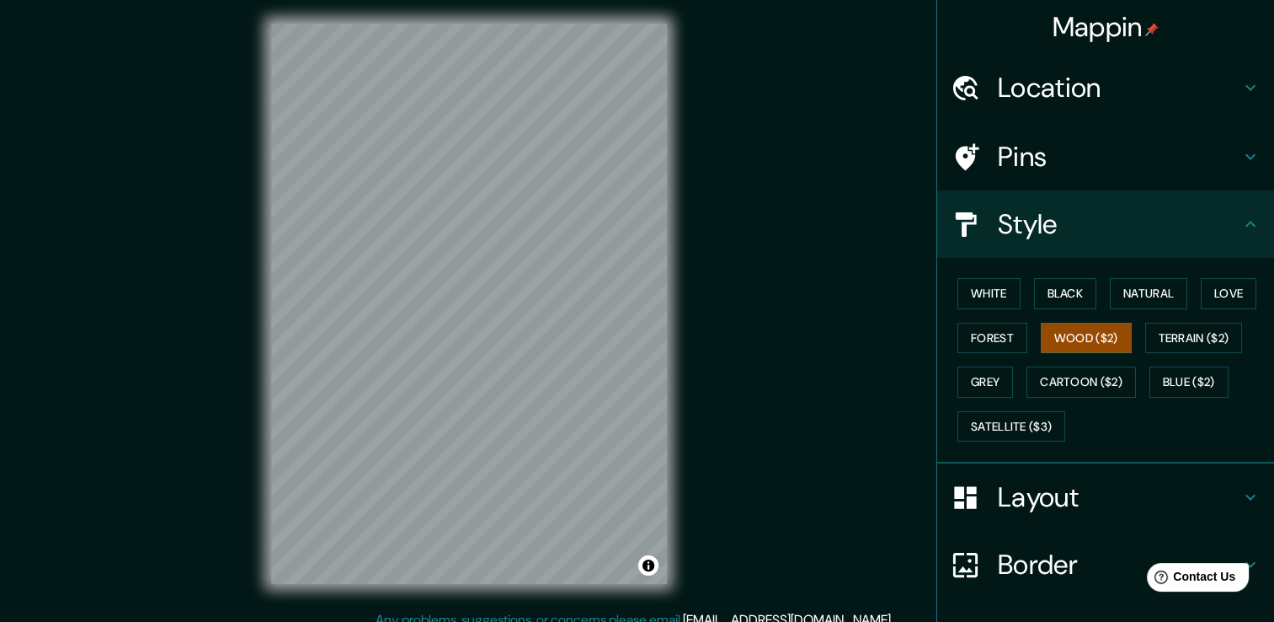
scroll to position [19, 0]
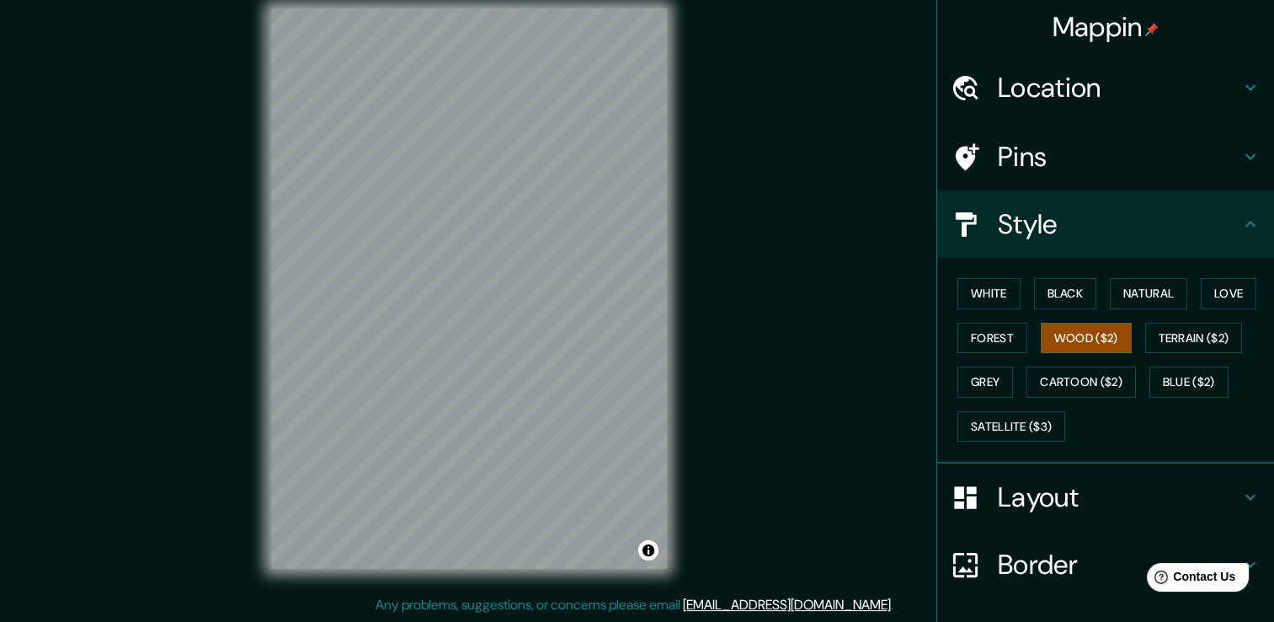
click at [1034, 95] on h4 "Location" at bounding box center [1119, 88] width 243 height 34
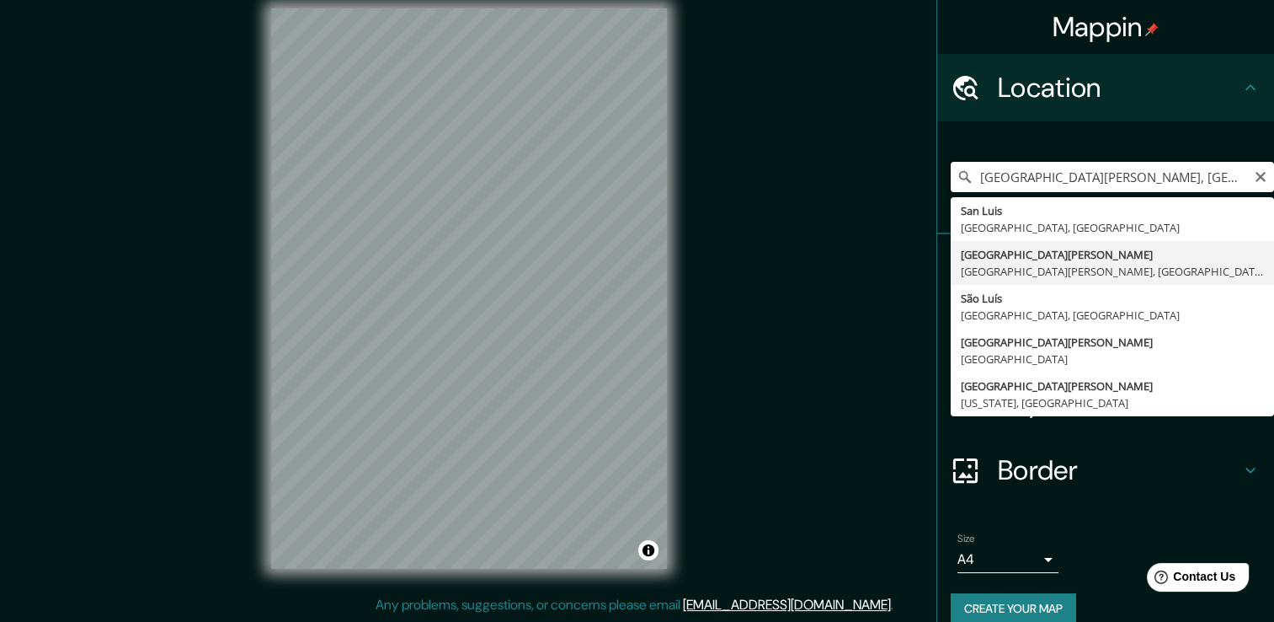
click at [1211, 184] on input "[GEOGRAPHIC_DATA][PERSON_NAME], [GEOGRAPHIC_DATA][PERSON_NAME], [GEOGRAPHIC_DAT…" at bounding box center [1112, 177] width 323 height 30
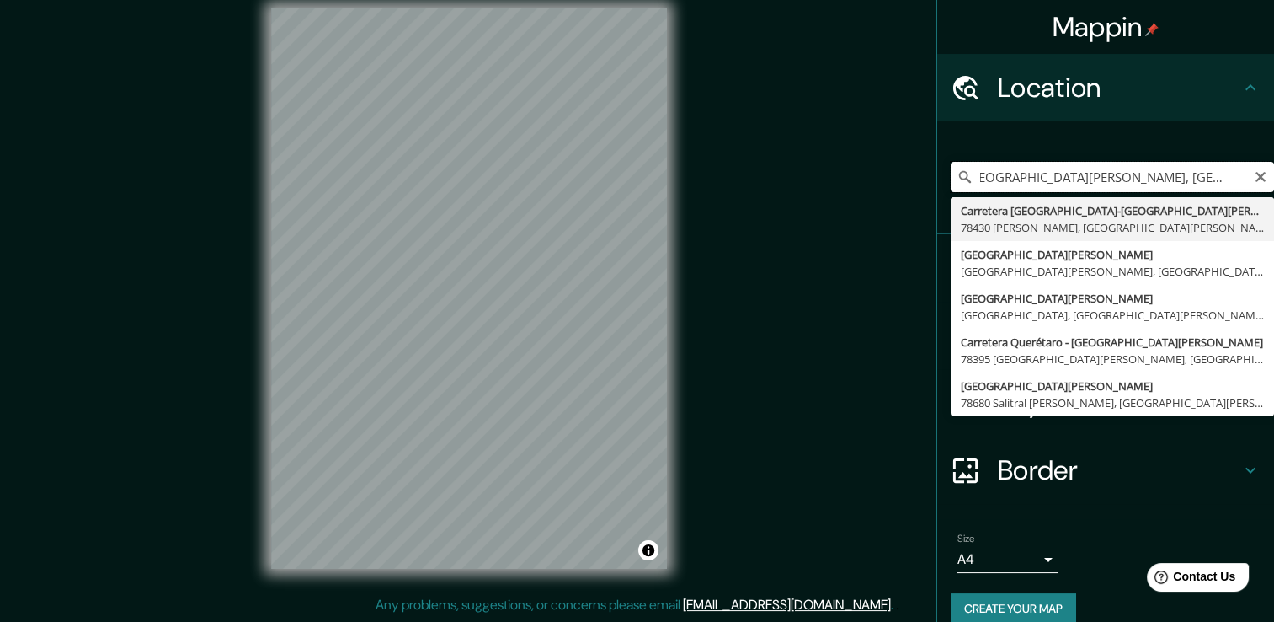
scroll to position [0, 24]
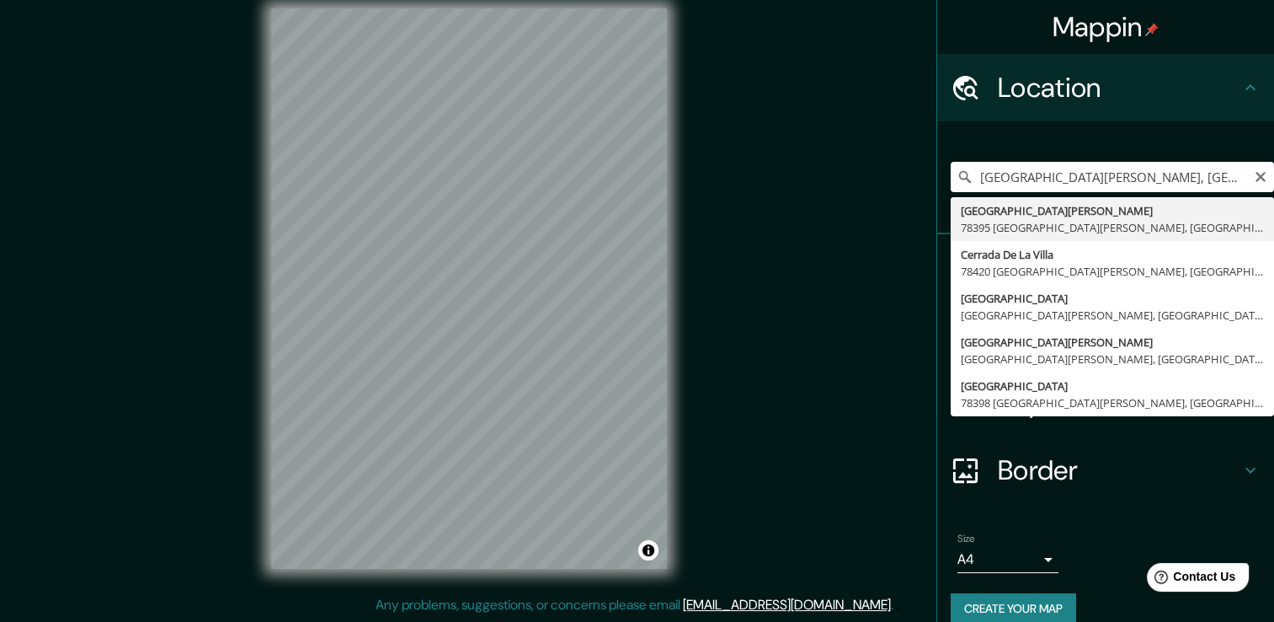
type input "[GEOGRAPHIC_DATA][PERSON_NAME], 78395 [GEOGRAPHIC_DATA][PERSON_NAME], [GEOGRAPH…"
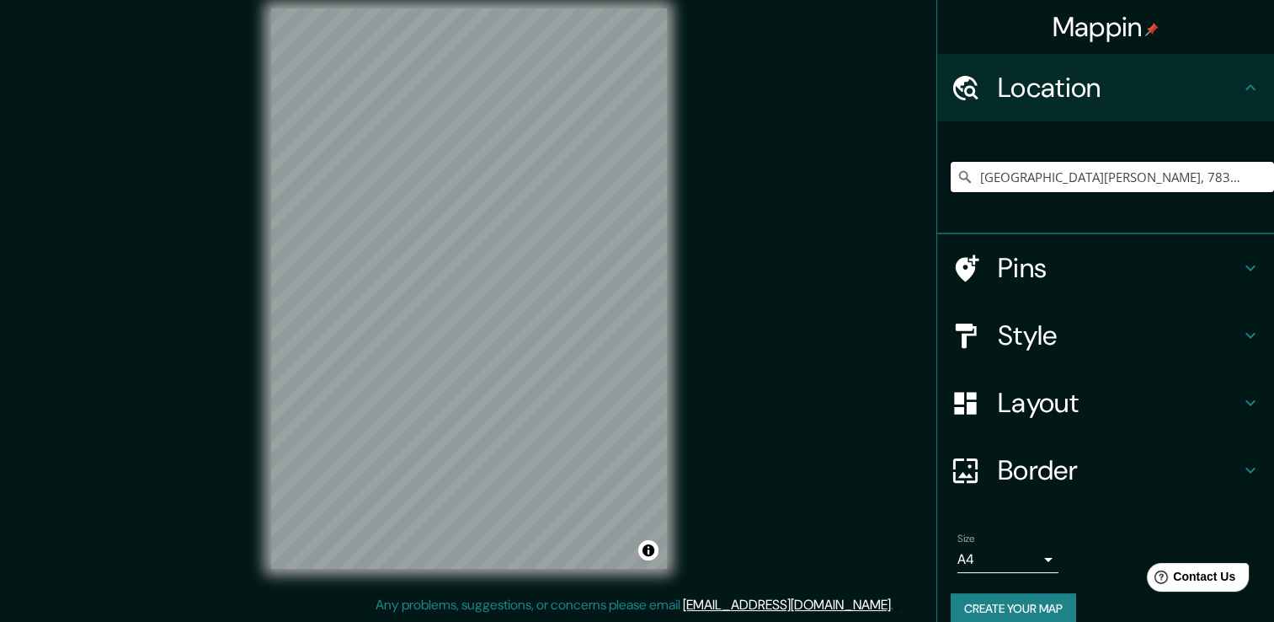
scroll to position [0, 0]
